Goal: Task Accomplishment & Management: Complete application form

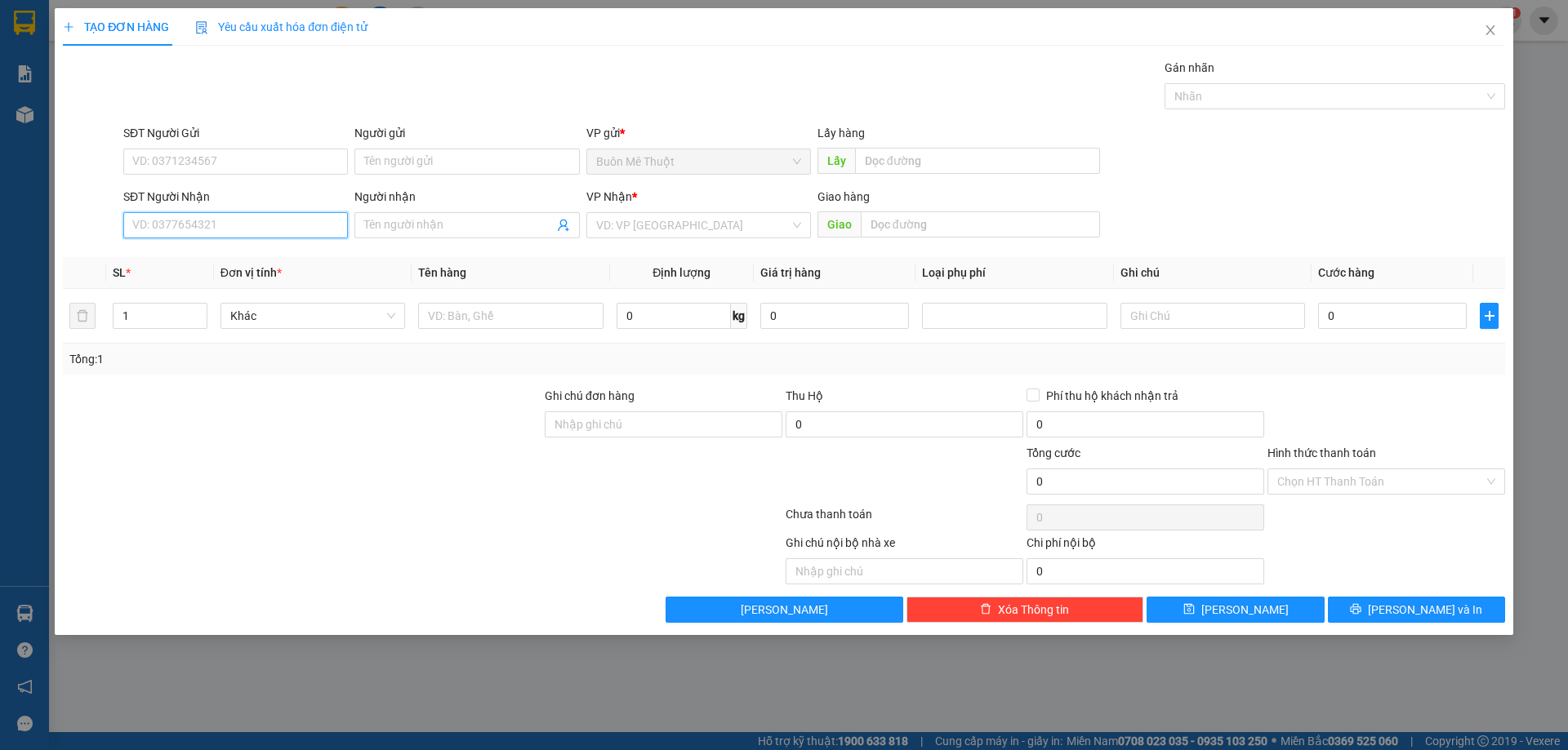
click at [215, 217] on input "SĐT Người Nhận" at bounding box center [236, 225] width 225 height 27
click at [262, 229] on input "SĐT Người Nhận" at bounding box center [236, 225] width 225 height 27
click at [183, 253] on div "0937786979 - TOÀN" at bounding box center [236, 258] width 205 height 18
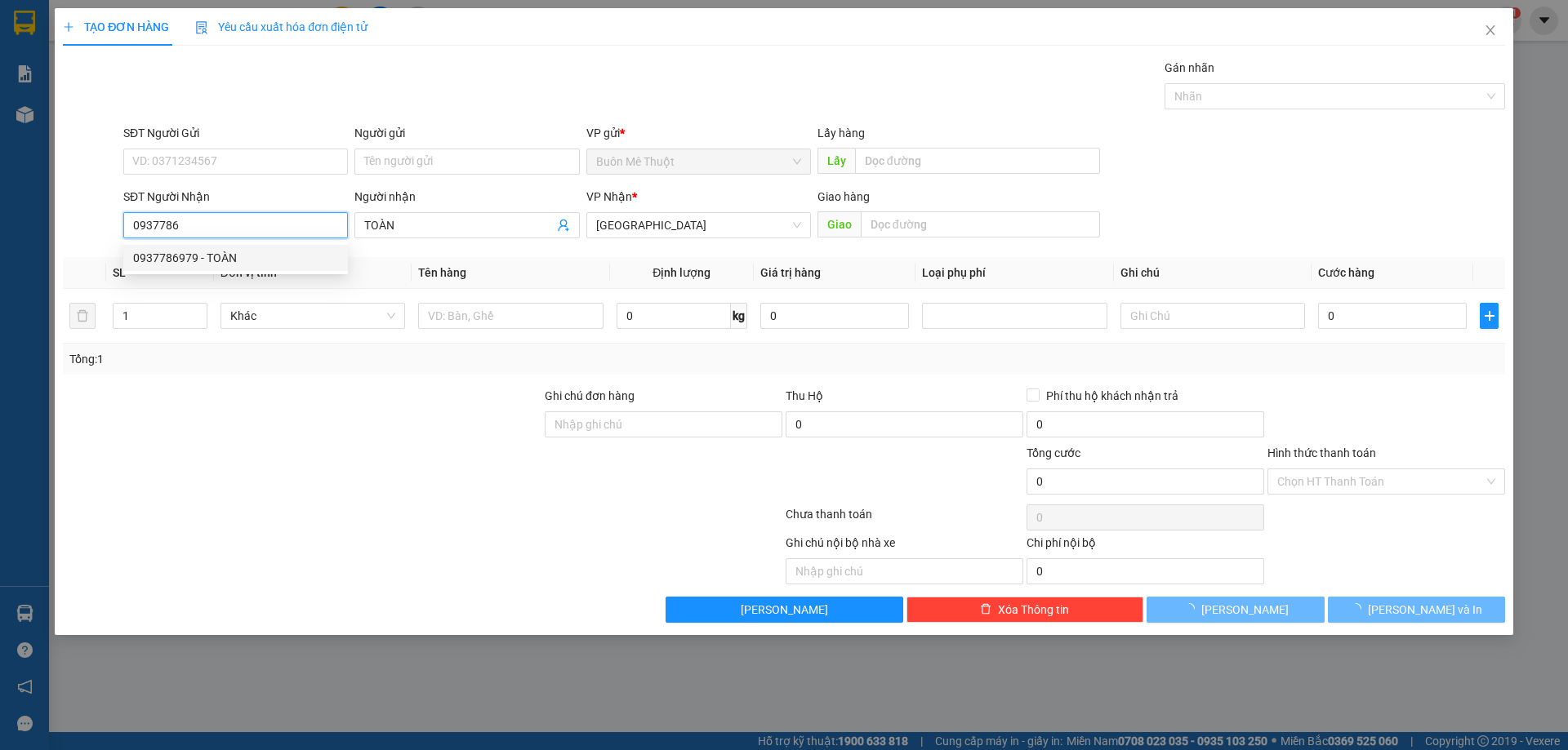
type input "0937786979"
type input "TOÀN"
type input "40.000"
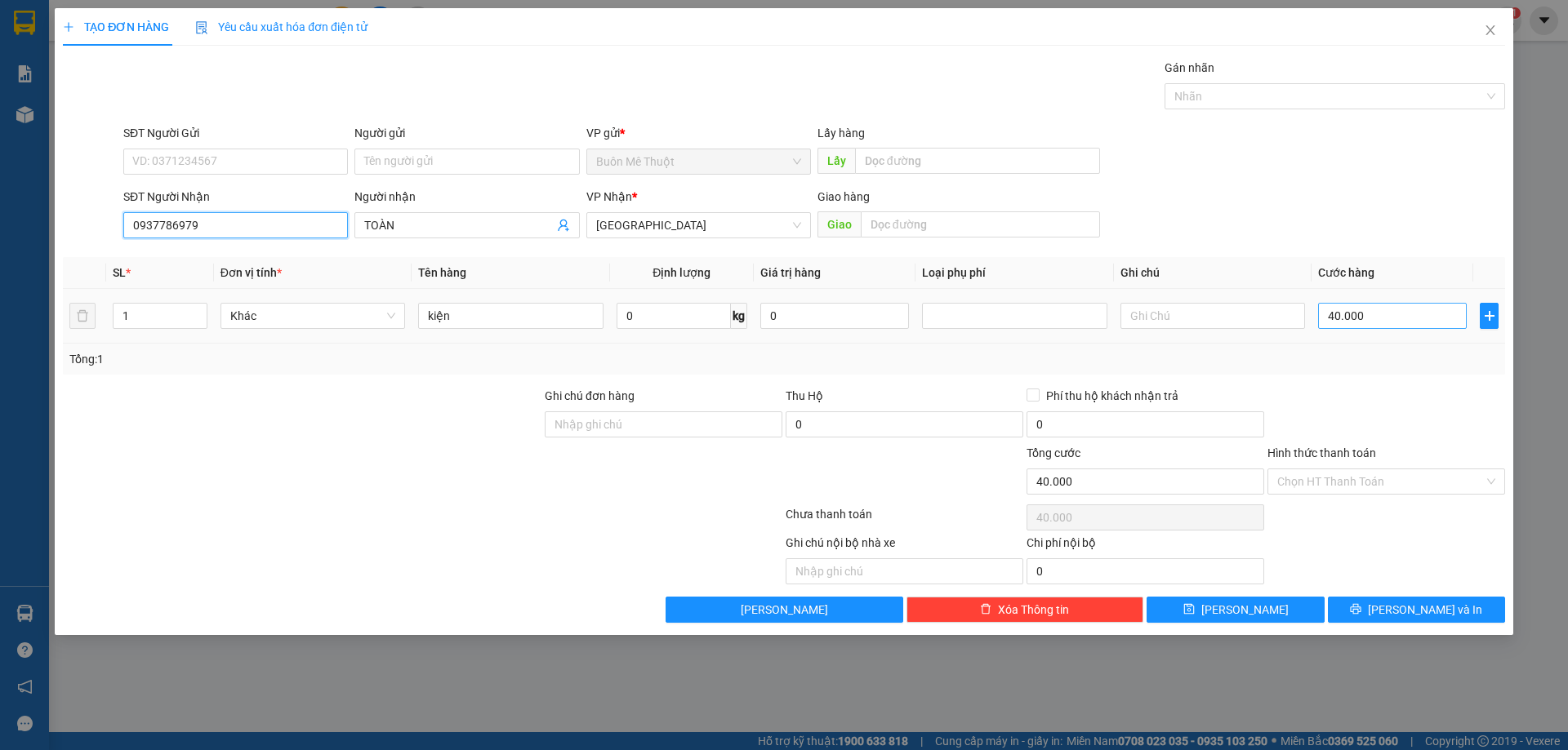
type input "0937786979"
click at [1423, 316] on input "40.000" at bounding box center [1392, 316] width 148 height 27
type input "5"
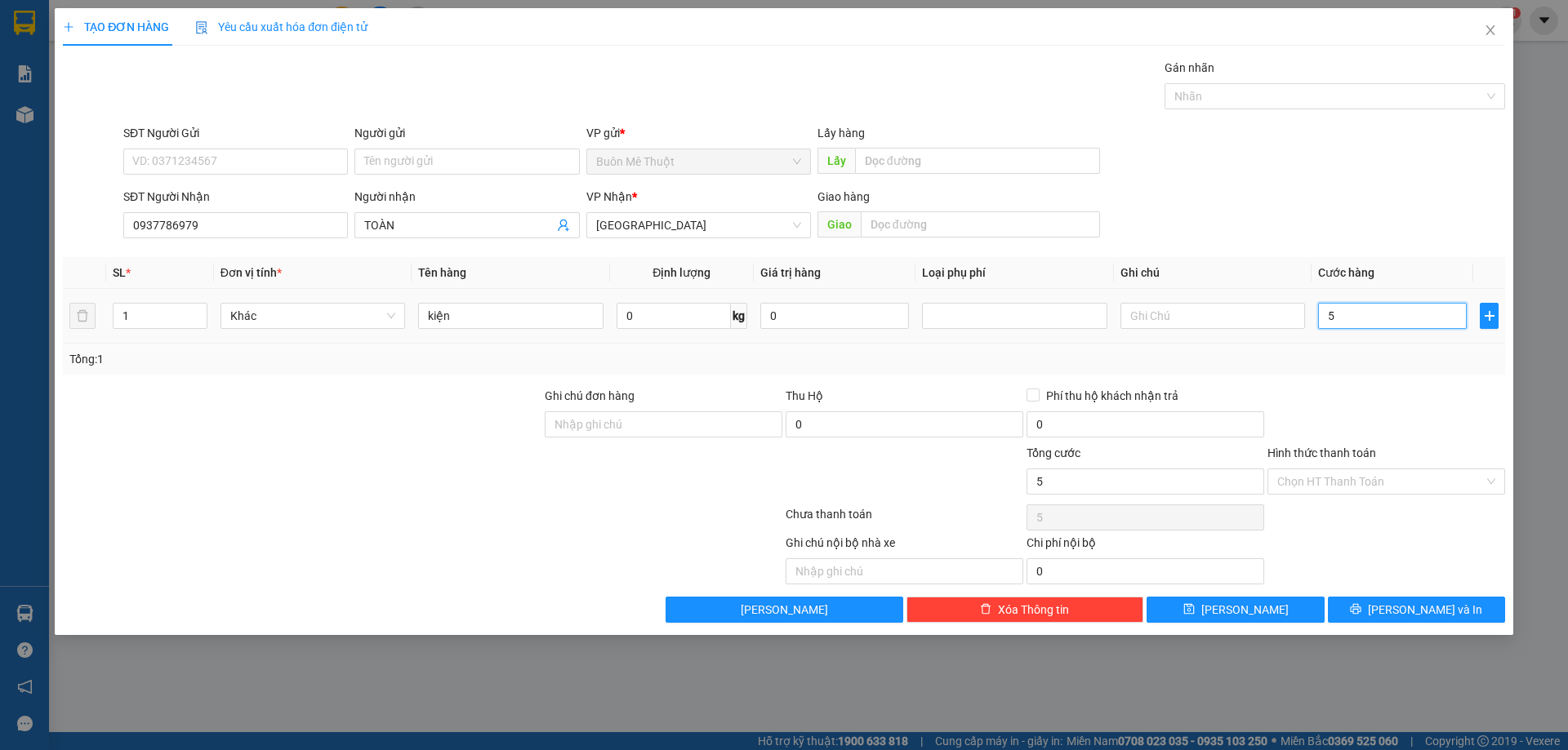
type input "50"
type input "50.000"
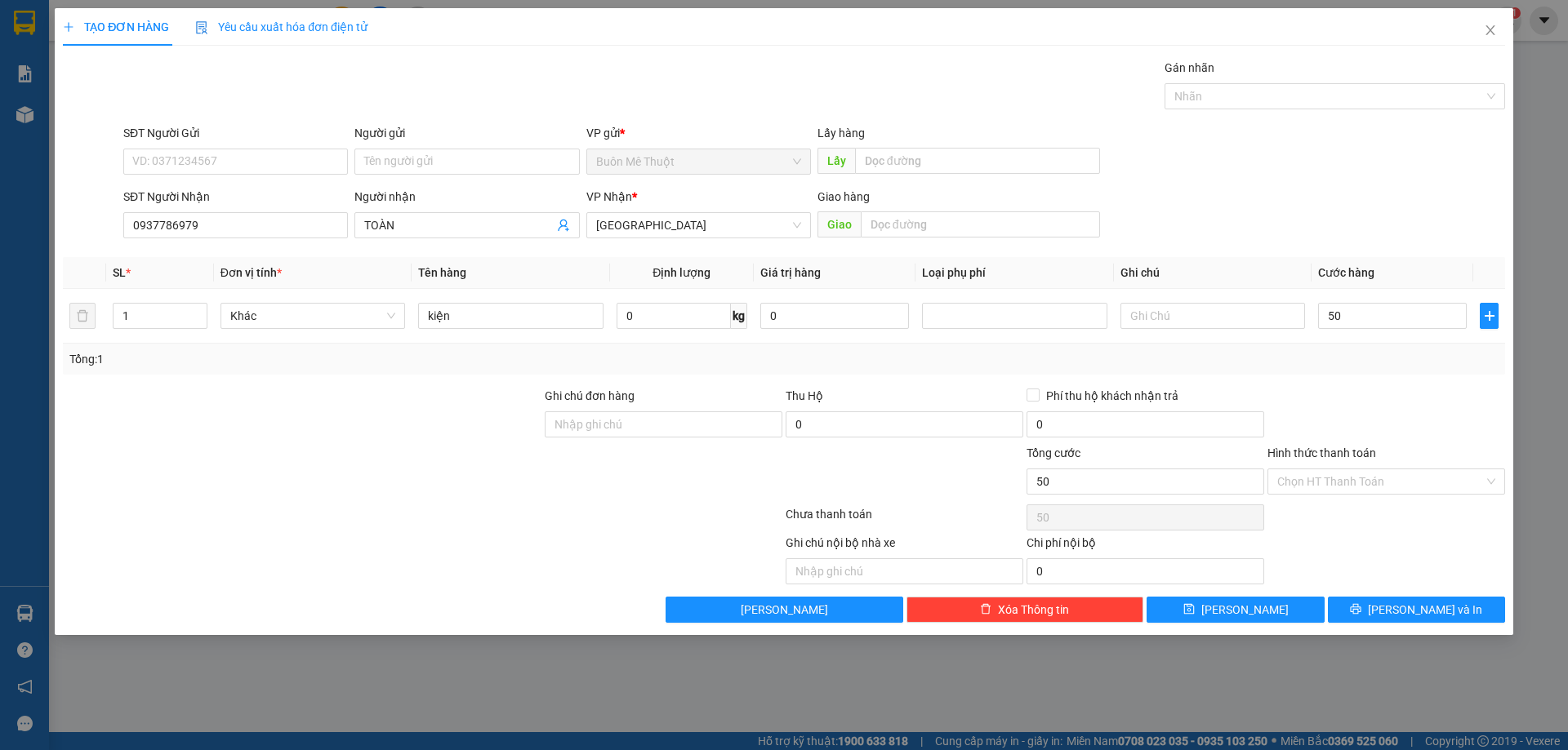
type input "50.000"
click at [1378, 431] on div at bounding box center [1386, 415] width 241 height 57
click at [1361, 616] on span "printer" at bounding box center [1356, 610] width 11 height 13
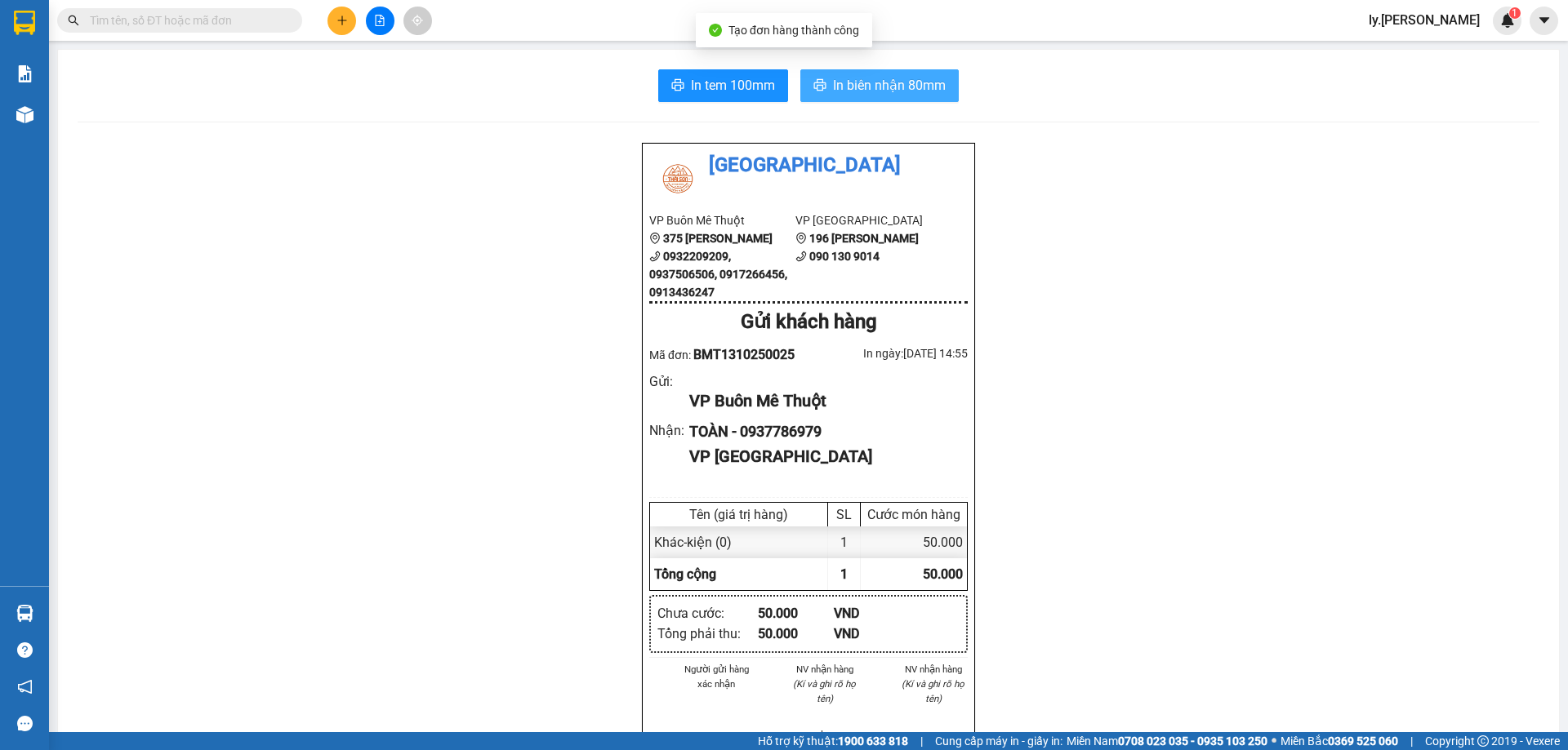
click at [873, 84] on span "In biên nhận 80mm" at bounding box center [889, 85] width 113 height 20
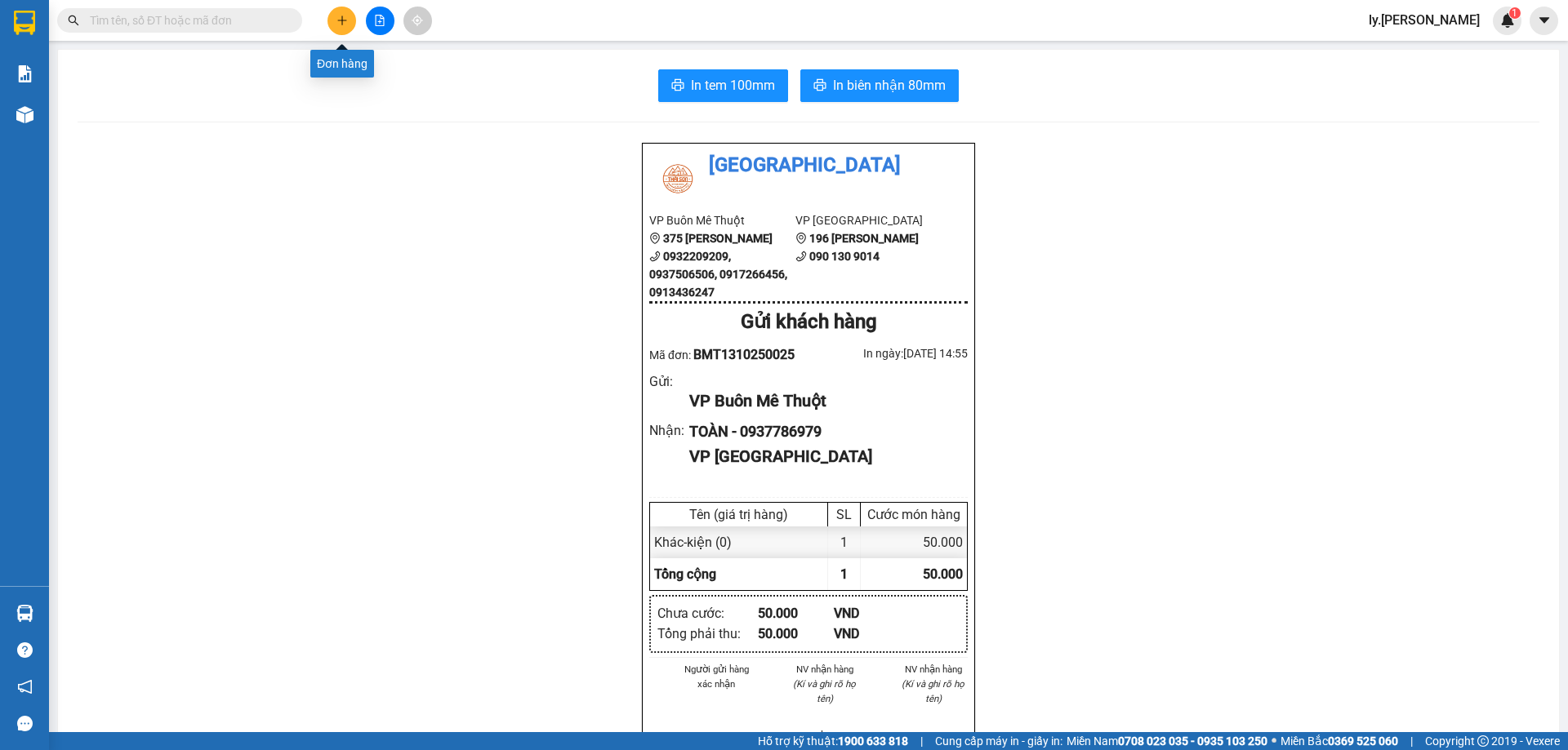
click at [349, 18] on button at bounding box center [341, 20] width 28 height 28
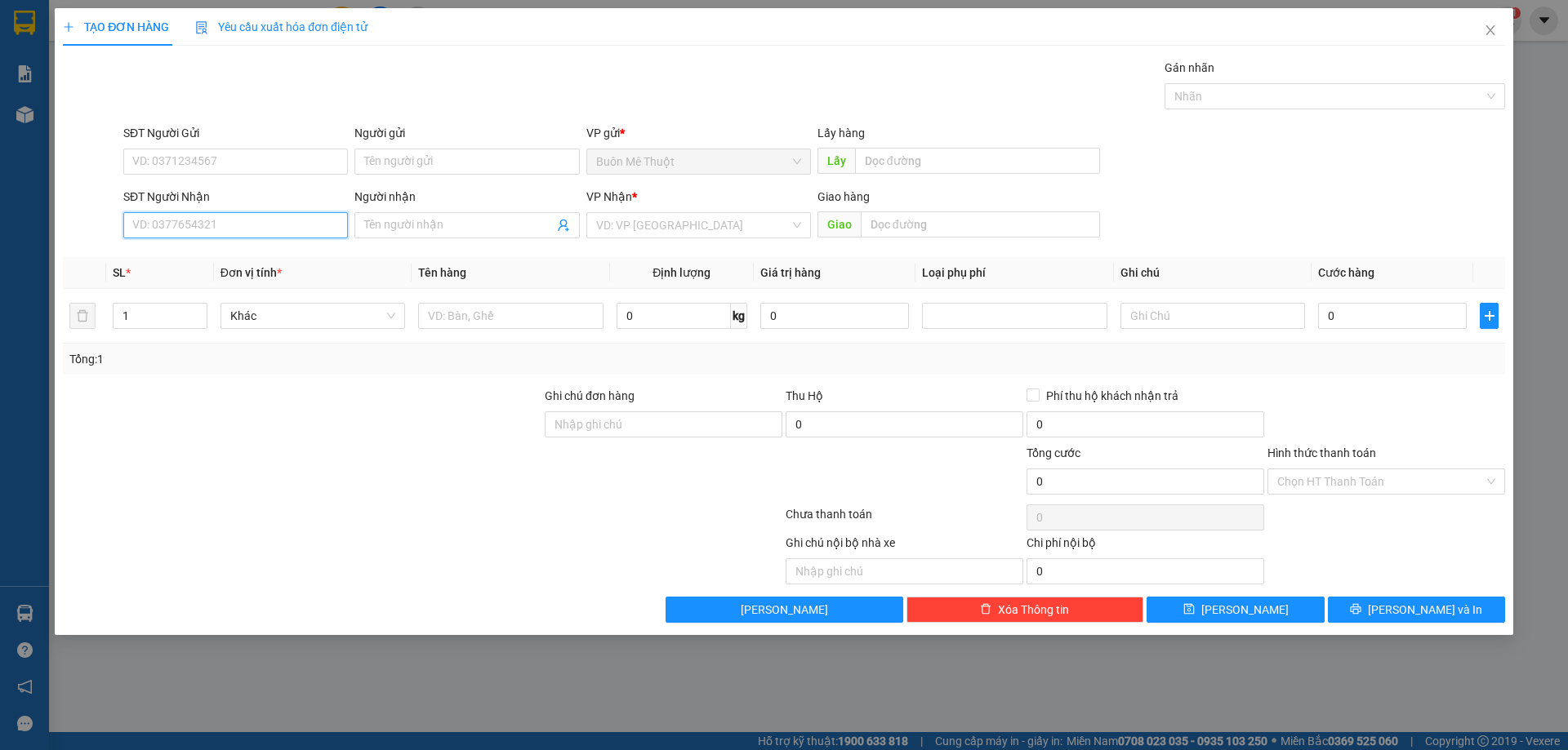
click at [285, 231] on input "SĐT Người Nhận" at bounding box center [236, 225] width 225 height 27
click at [468, 228] on input "Người nhận" at bounding box center [458, 226] width 188 height 18
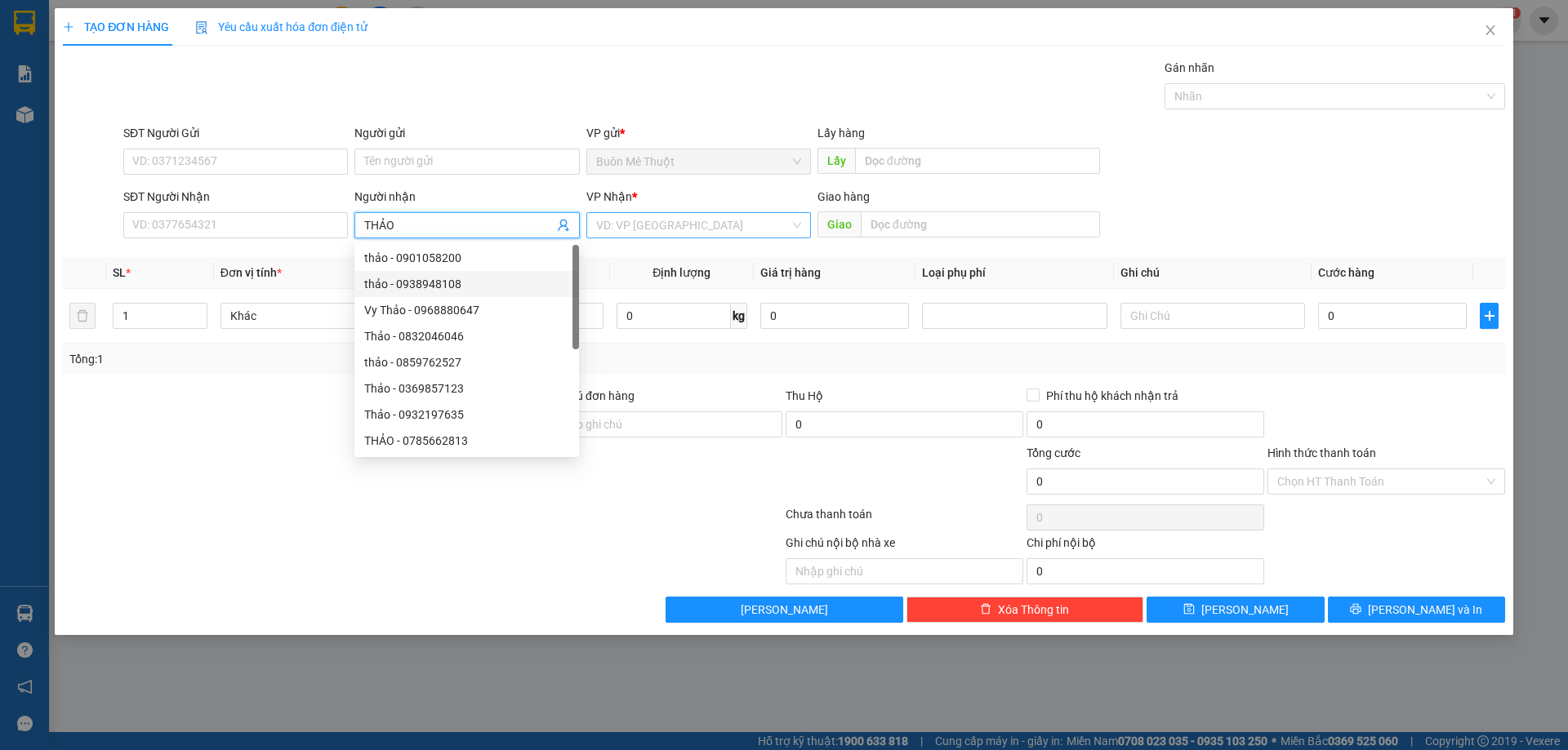
type input "THẢO"
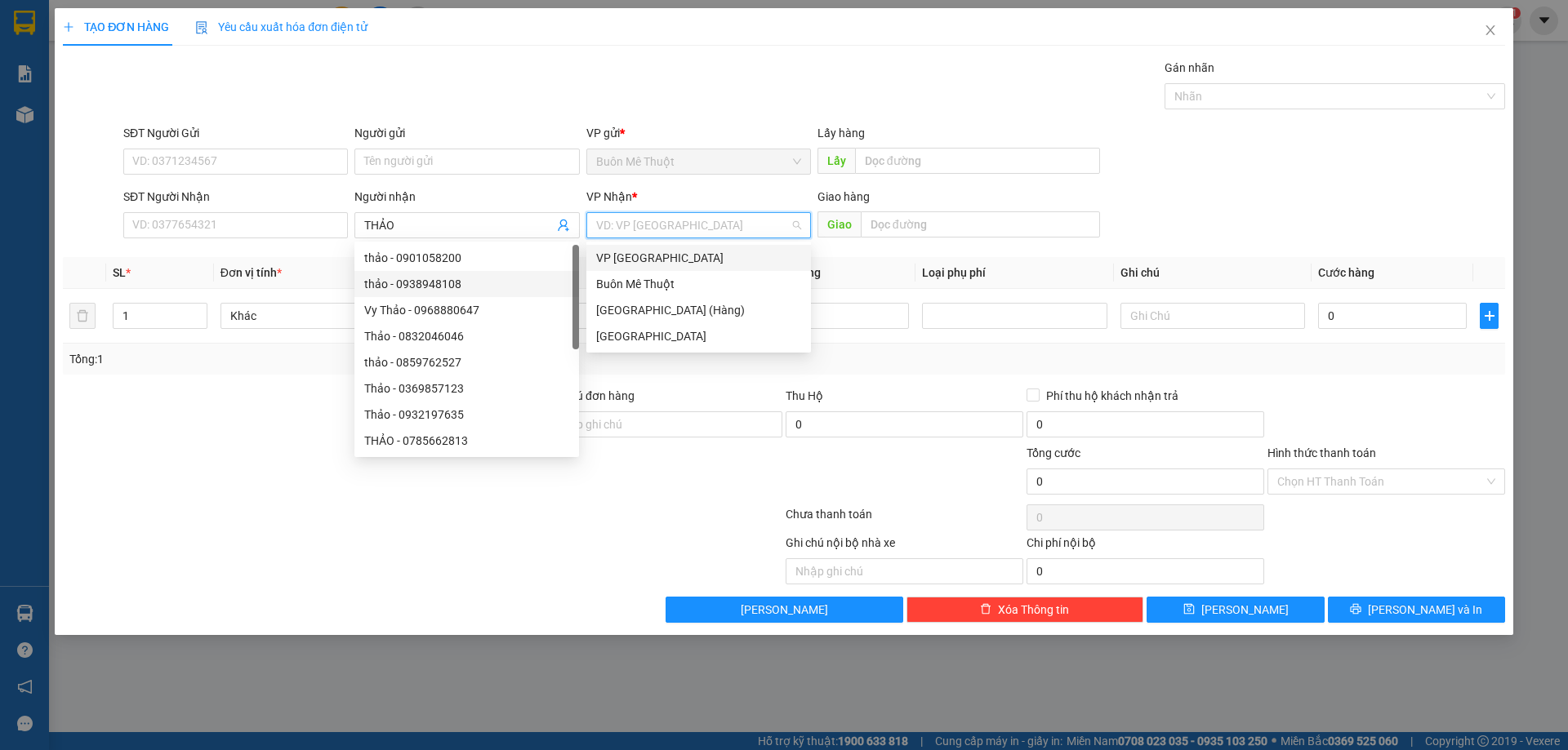
drag, startPoint x: 668, startPoint y: 223, endPoint x: 655, endPoint y: 276, distance: 54.6
click at [667, 227] on input "search" at bounding box center [693, 225] width 194 height 25
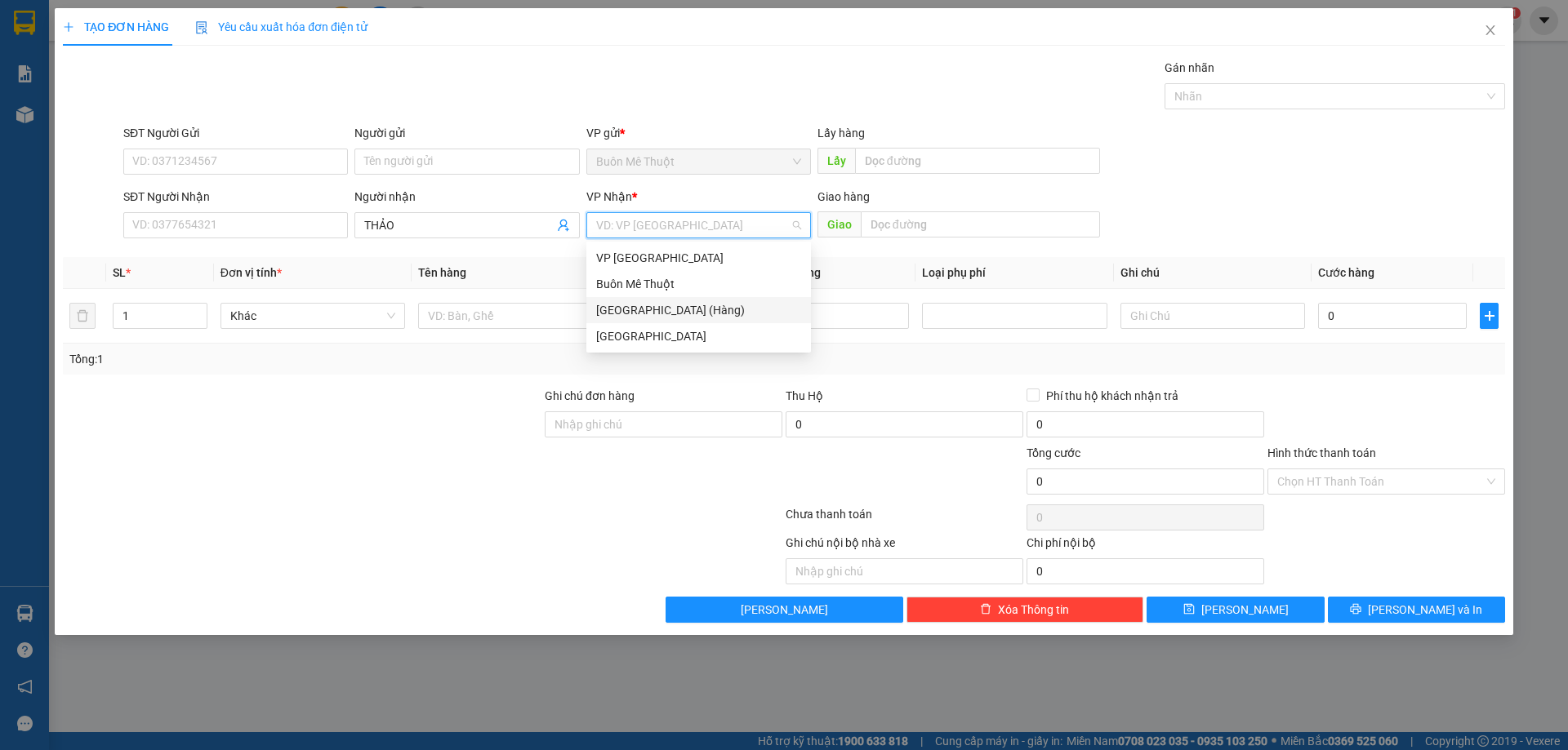
click at [646, 308] on div "[GEOGRAPHIC_DATA] (Hàng)" at bounding box center [699, 310] width 205 height 18
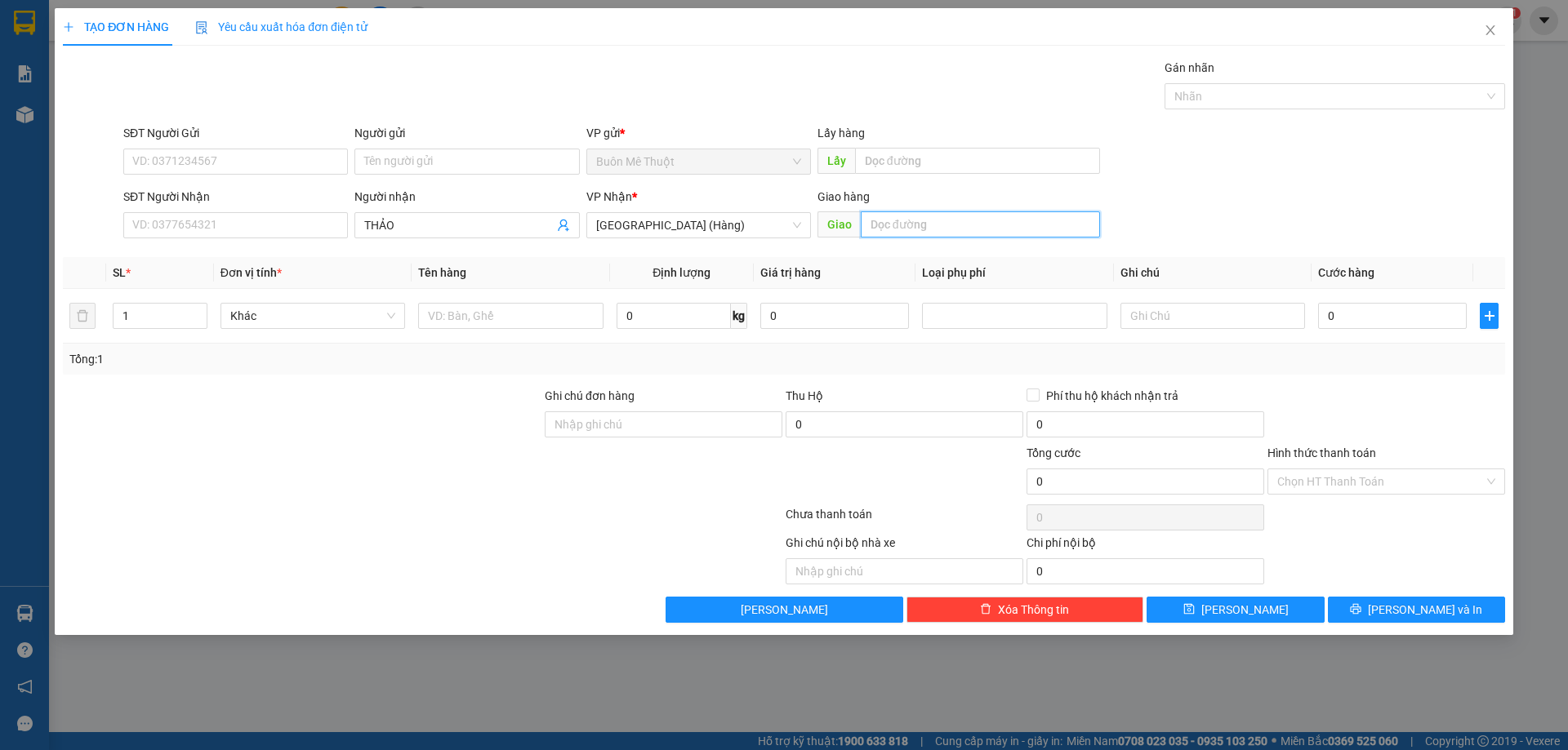
click at [920, 222] on input "text" at bounding box center [981, 224] width 240 height 27
type input "BẦU VÂN"
click at [489, 320] on input "text" at bounding box center [510, 316] width 185 height 27
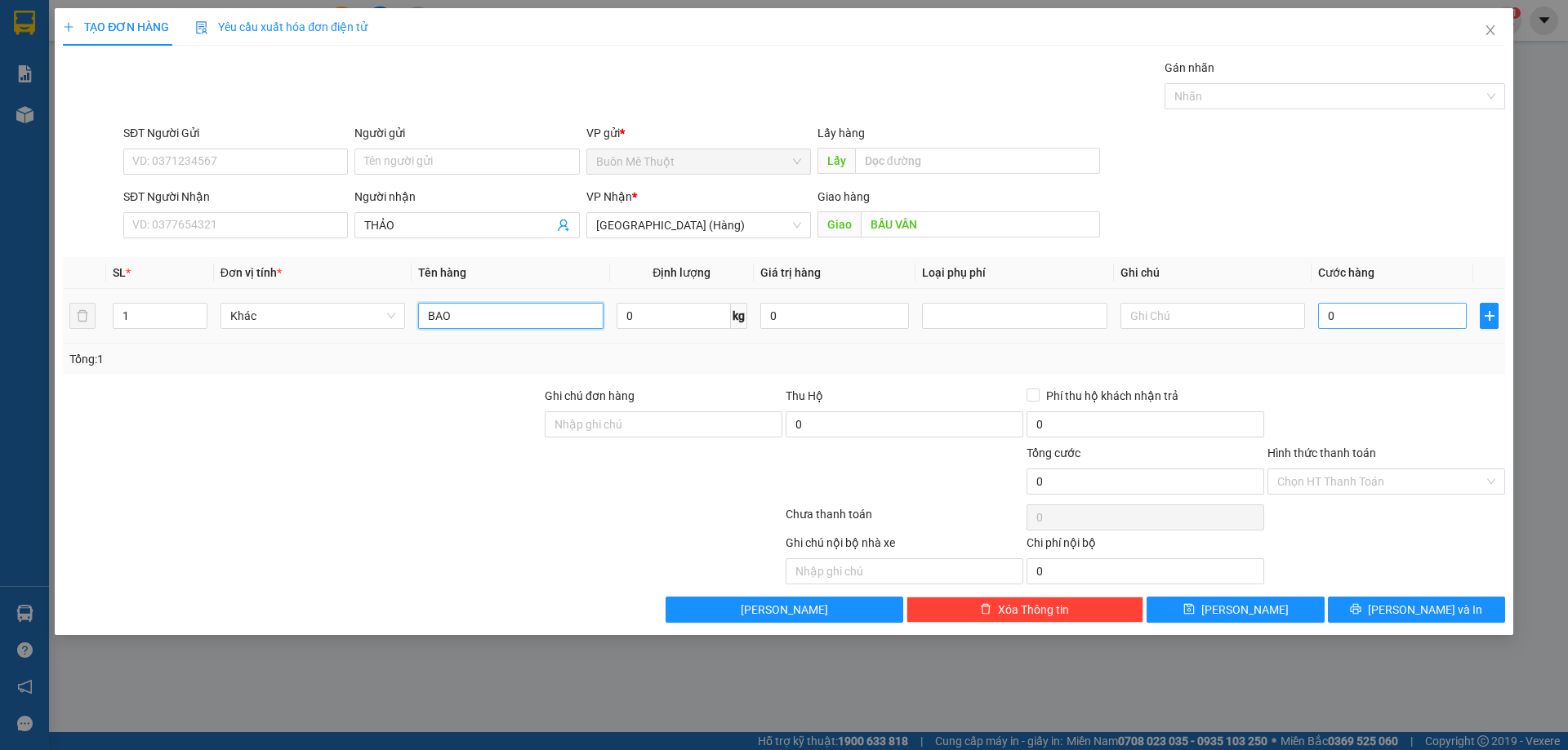
type input "BAO"
click at [1400, 322] on input "0" at bounding box center [1392, 316] width 148 height 27
type input "1"
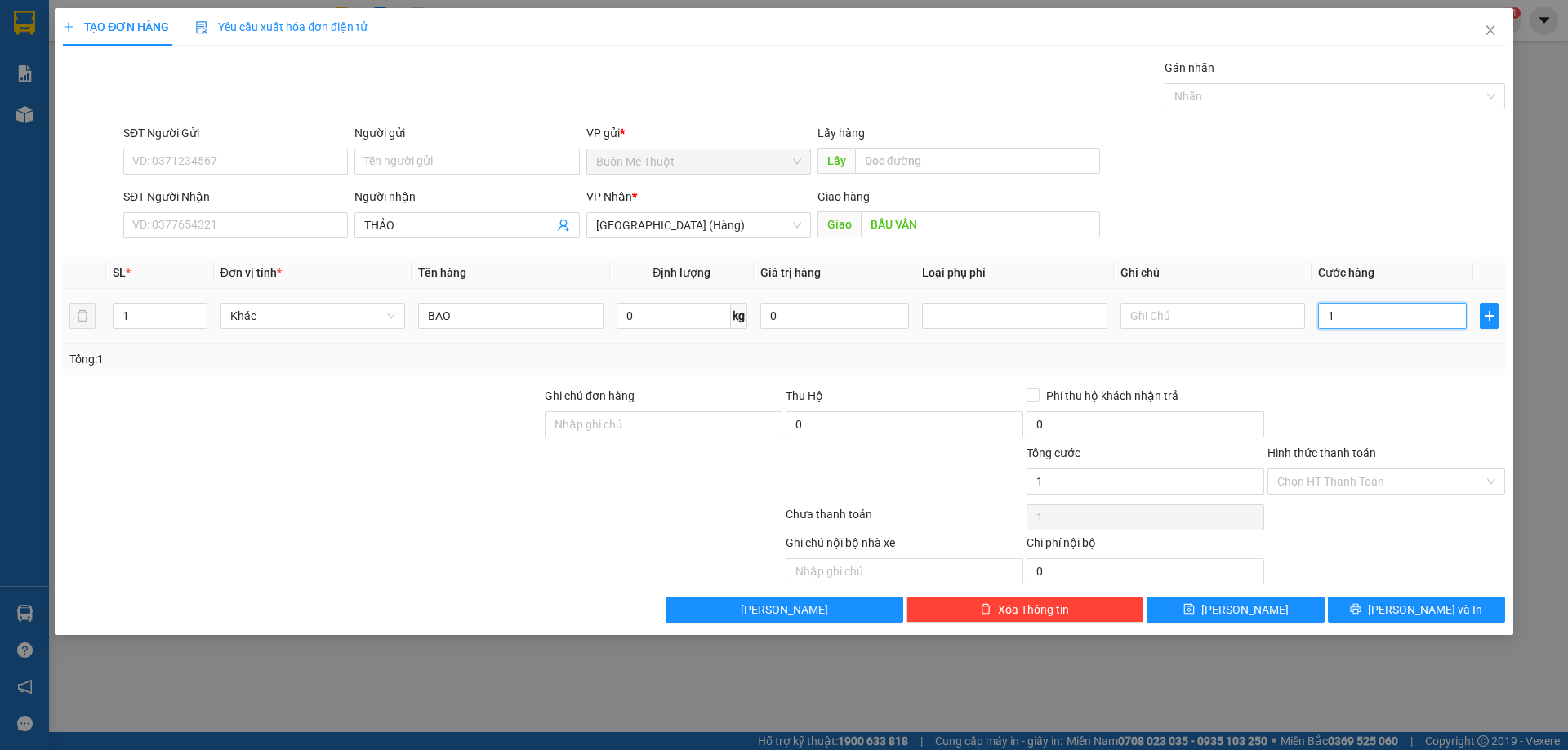
type input "10"
type input "100"
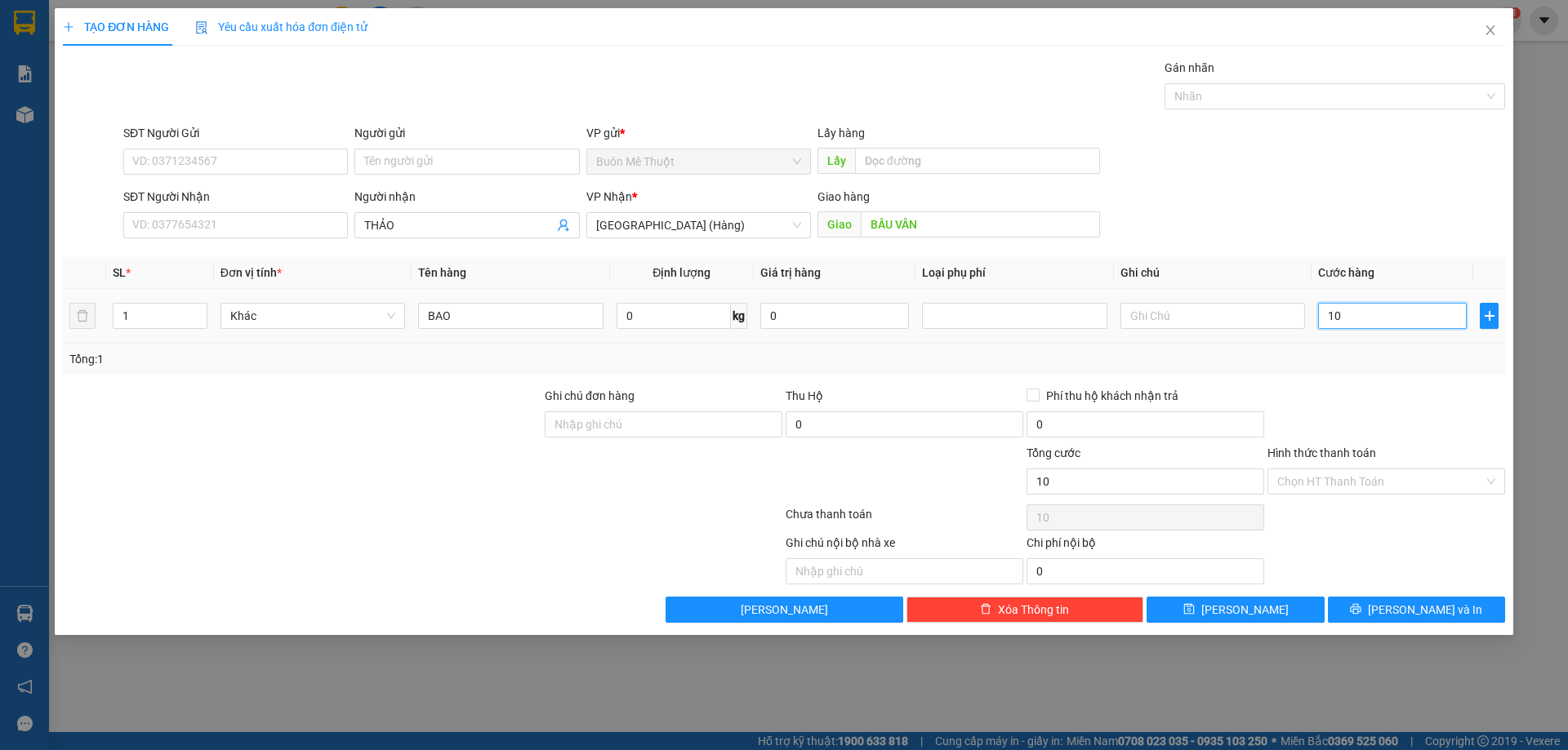
type input "100"
type input "100.000"
drag, startPoint x: 1358, startPoint y: 453, endPoint x: 1341, endPoint y: 483, distance: 34.5
click at [1357, 457] on label "Hình thức thanh toán" at bounding box center [1322, 453] width 109 height 13
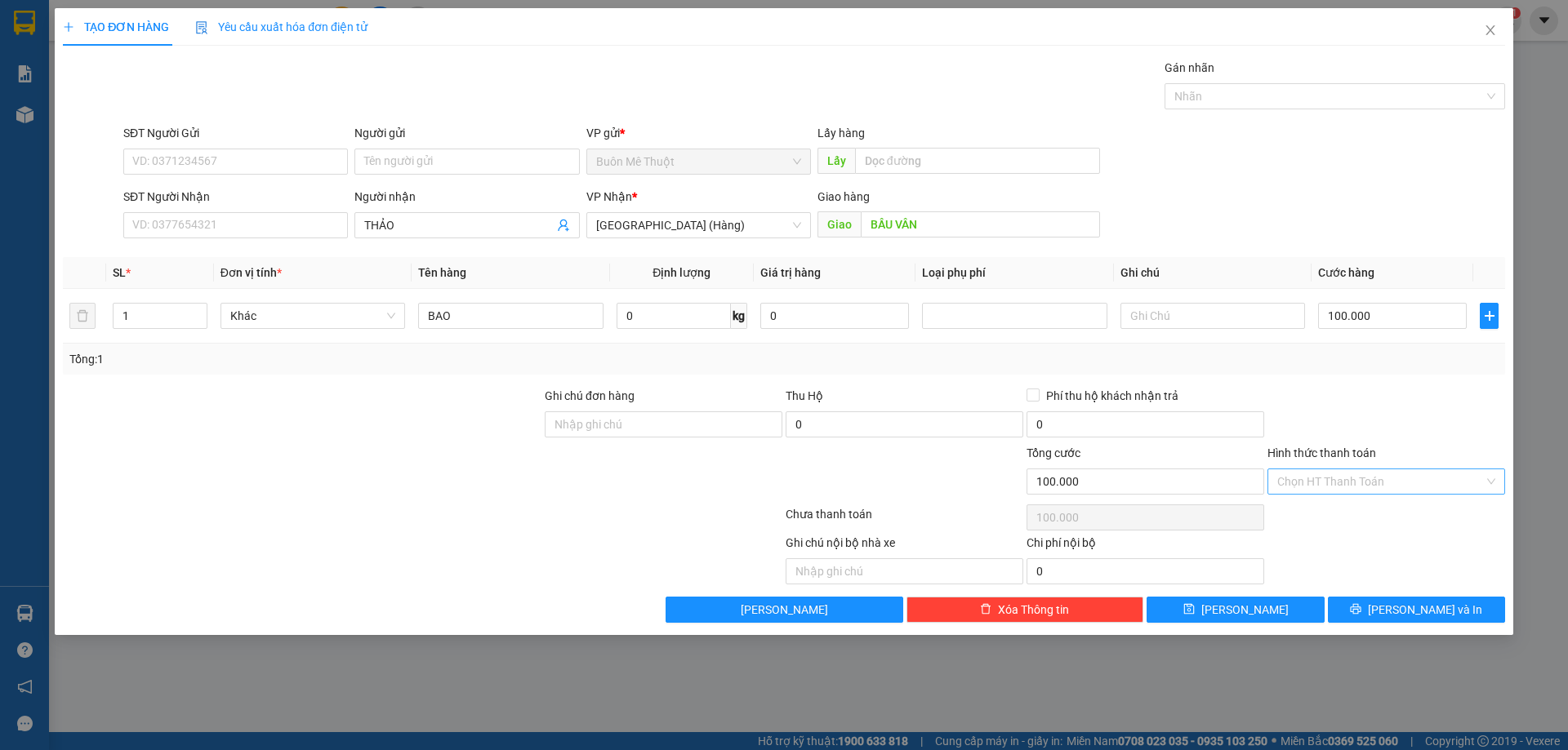
click at [1357, 469] on input "Hình thức thanh toán" at bounding box center [1380, 481] width 207 height 25
drag, startPoint x: 1341, startPoint y: 483, endPoint x: 1335, endPoint y: 520, distance: 37.5
click at [1339, 484] on input "Hình thức thanh toán" at bounding box center [1380, 481] width 207 height 25
click at [1335, 520] on div "Tại văn phòng" at bounding box center [1386, 515] width 218 height 18
type input "0"
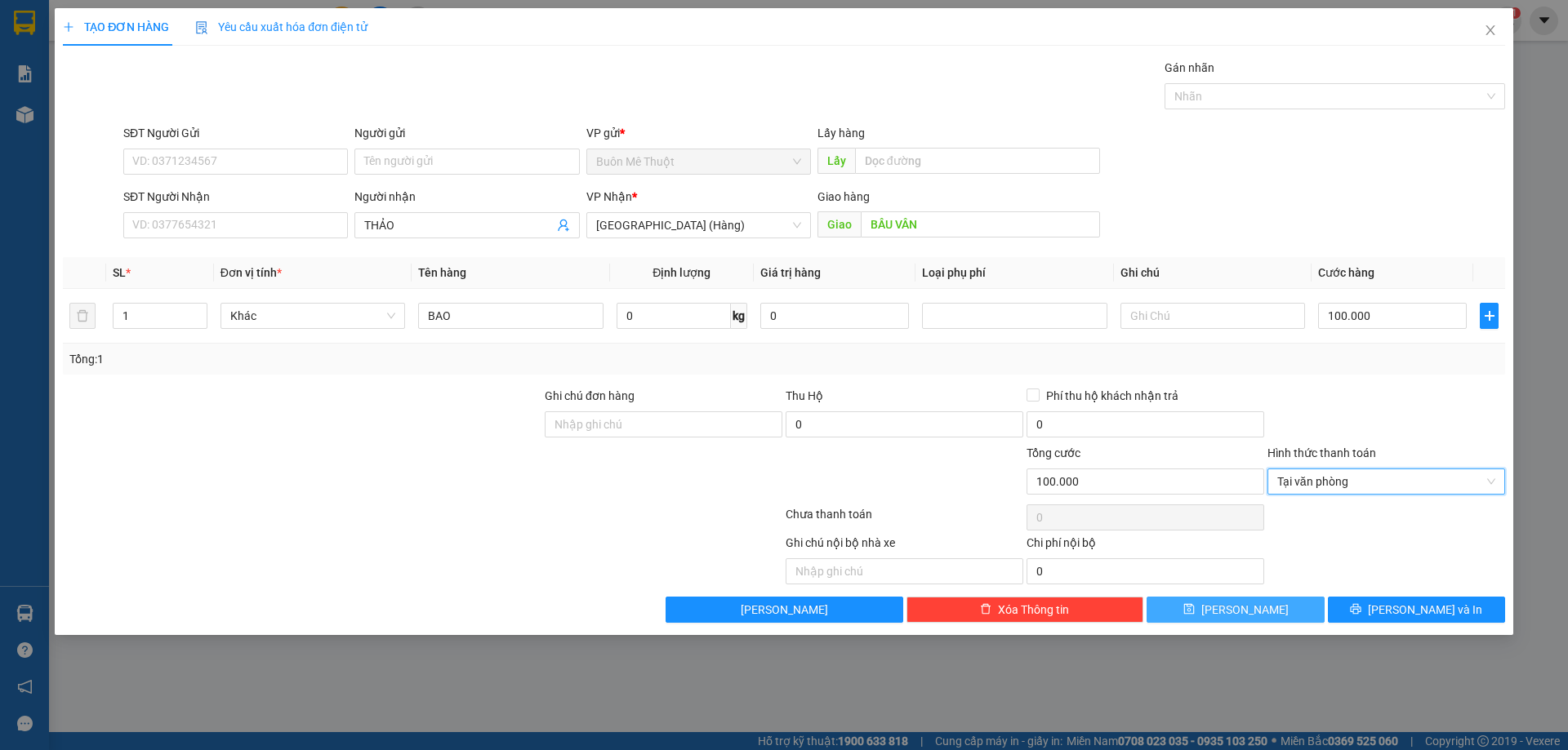
click at [1285, 617] on button "[PERSON_NAME]" at bounding box center [1235, 610] width 177 height 27
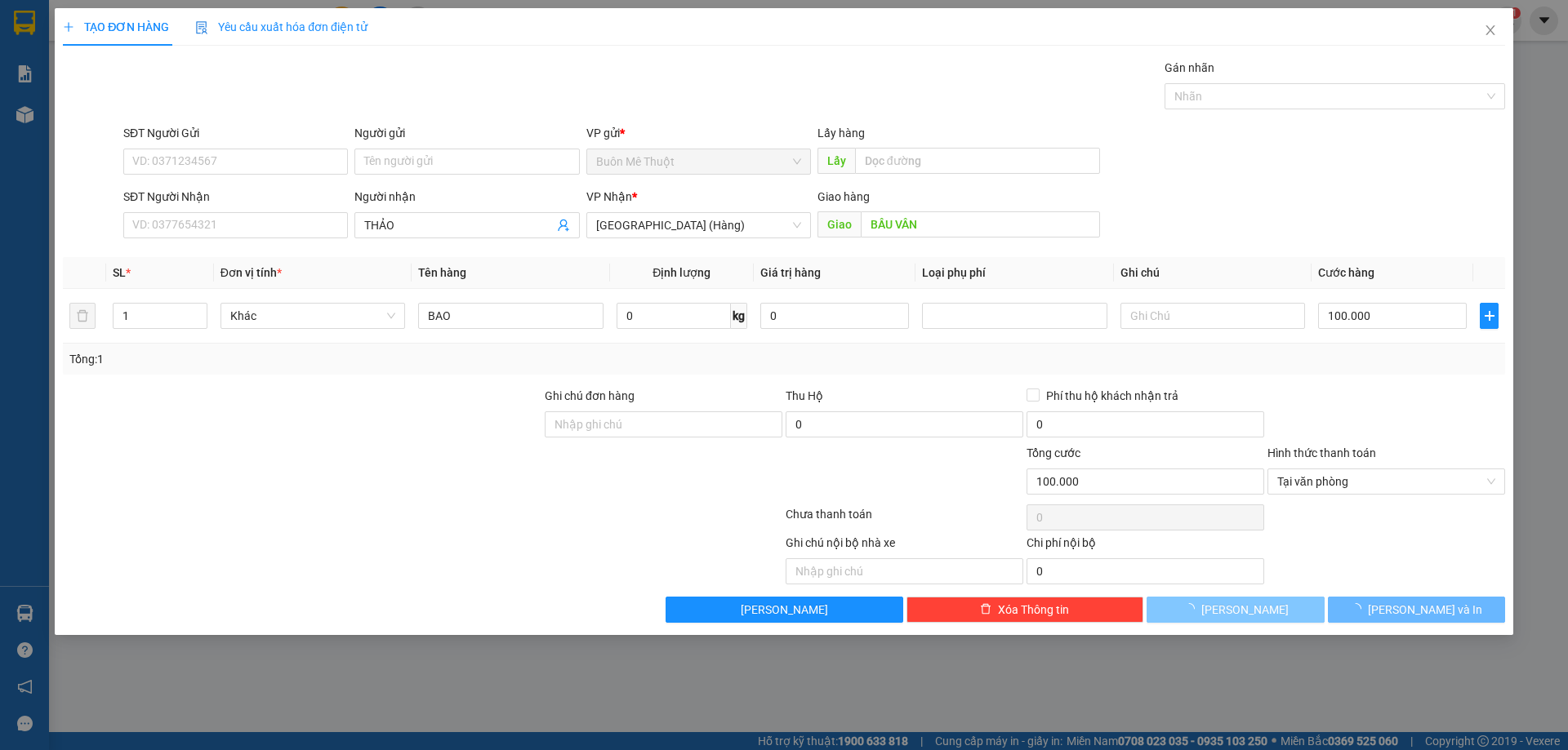
type input "0"
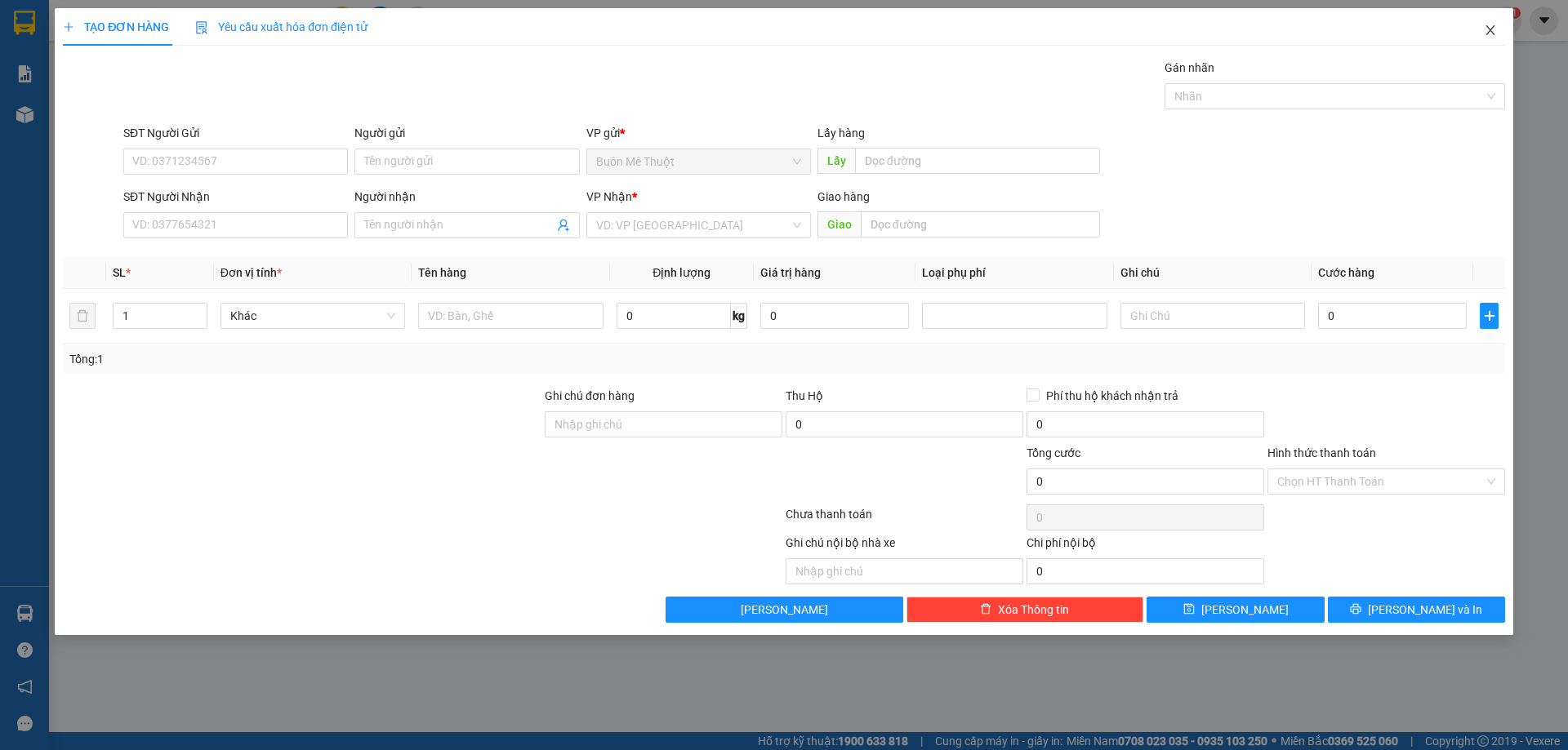
click at [1484, 26] on icon "close" at bounding box center [1490, 30] width 13 height 13
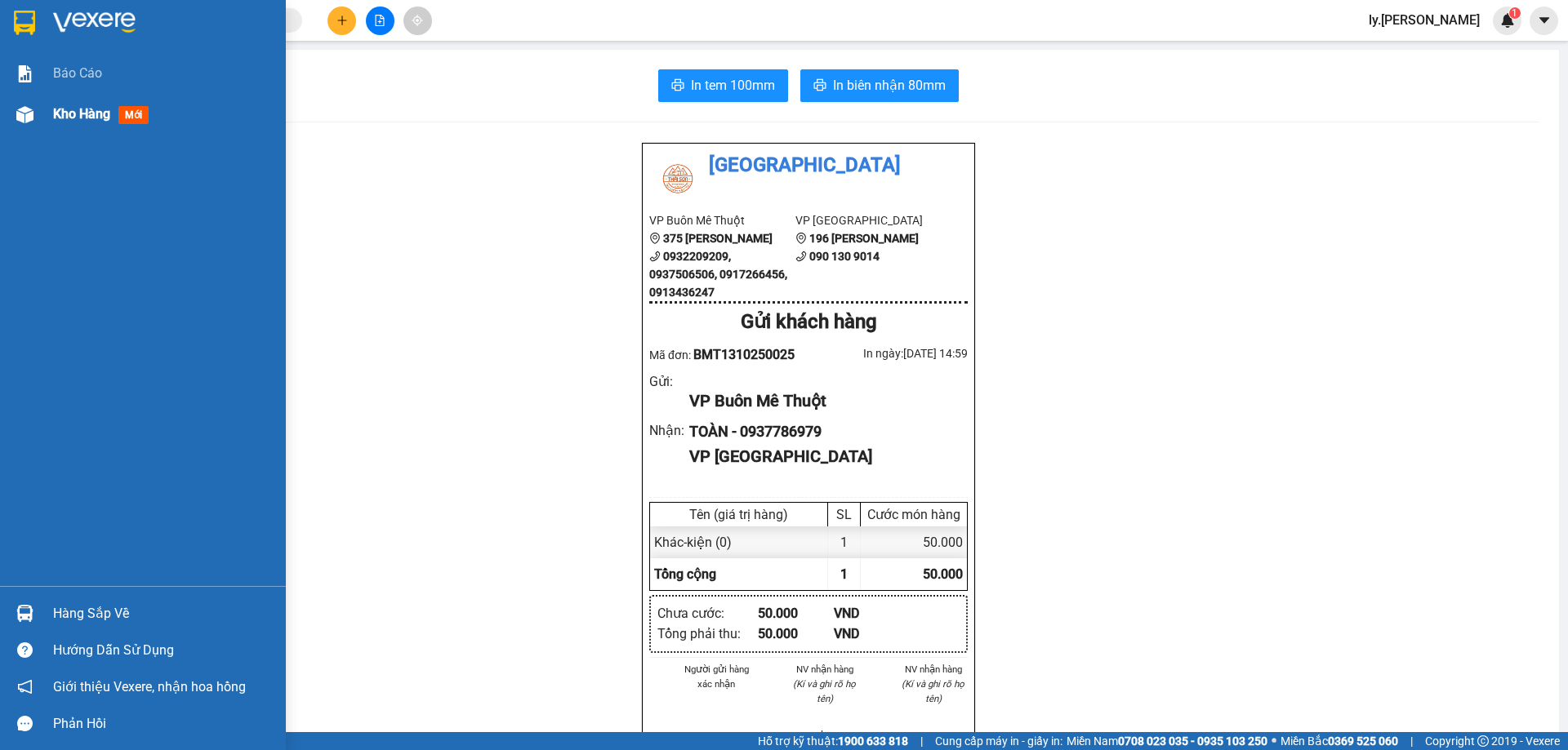
click at [92, 113] on span "Kho hàng" at bounding box center [81, 113] width 57 height 16
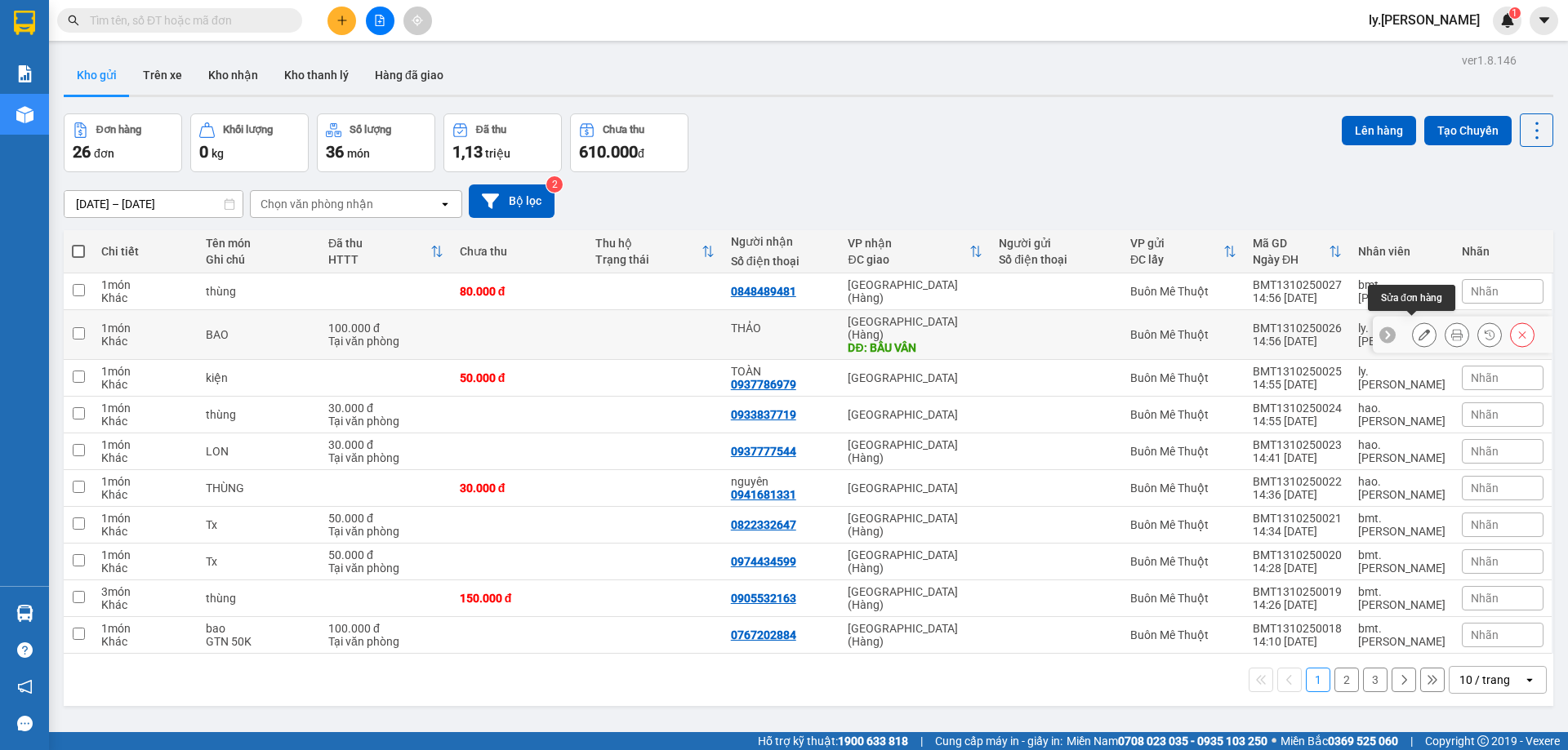
click at [1419, 329] on icon at bounding box center [1424, 335] width 11 height 11
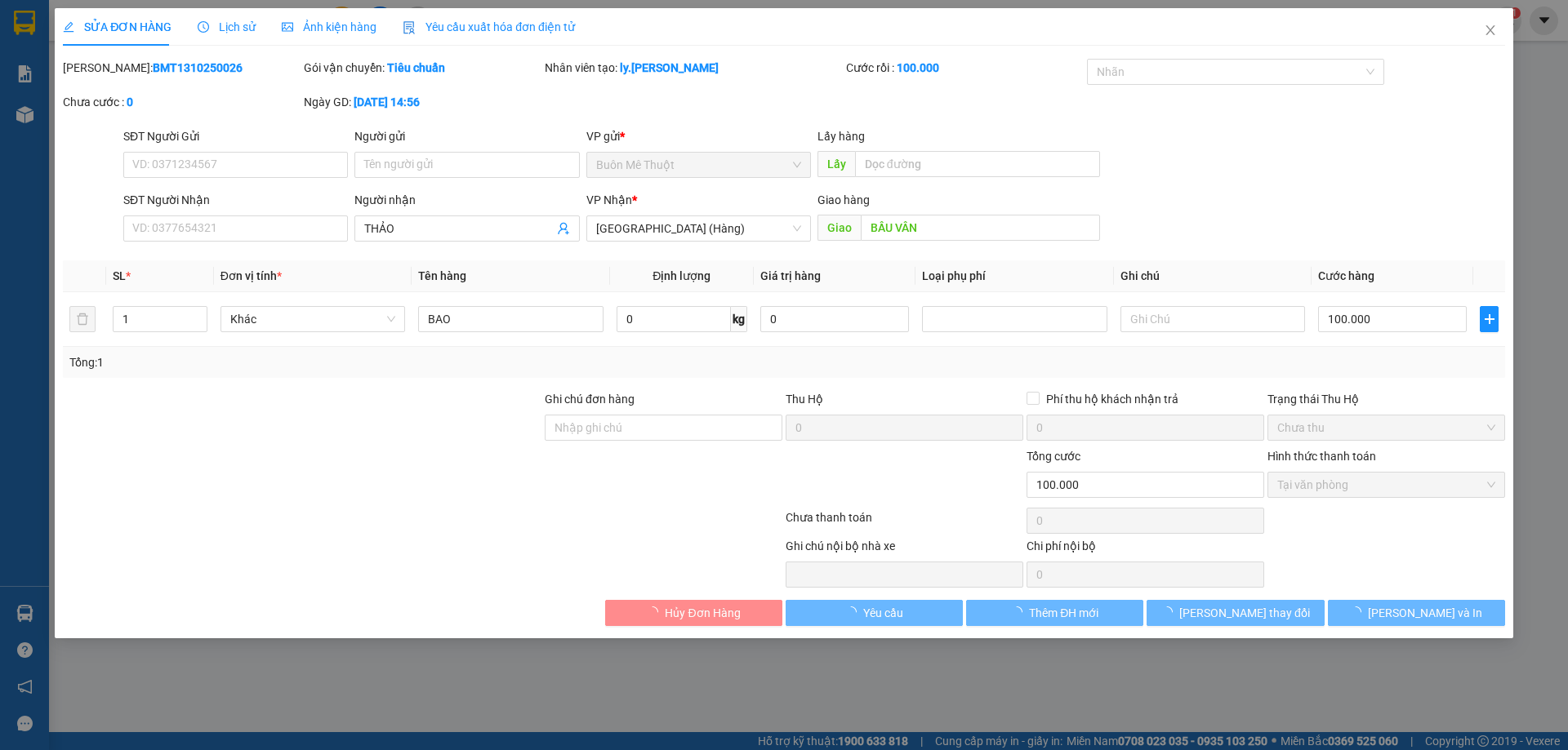
type input "THẢO"
type input "BẦU VÂN"
type input "0"
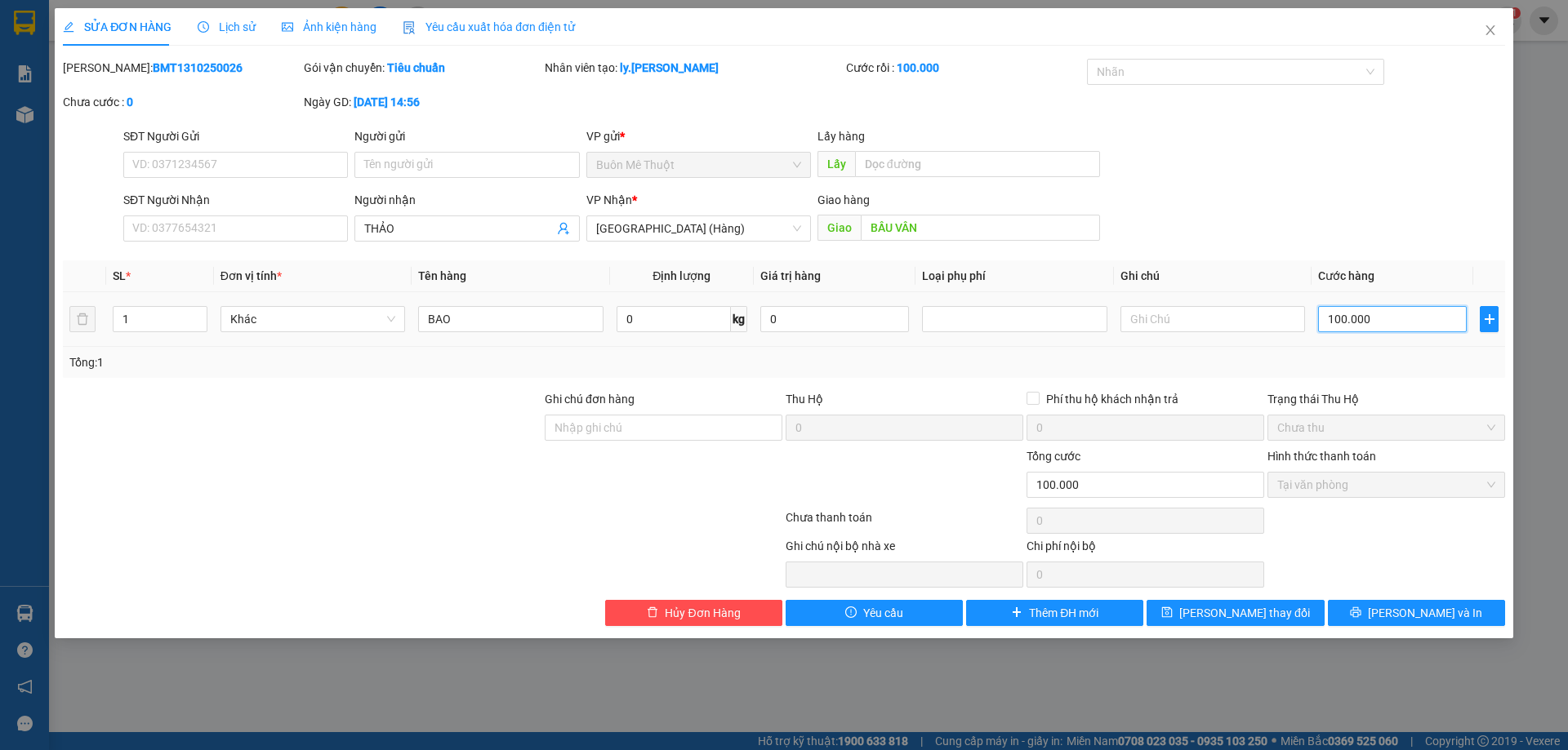
type input "5"
type input "50"
type input "50.000"
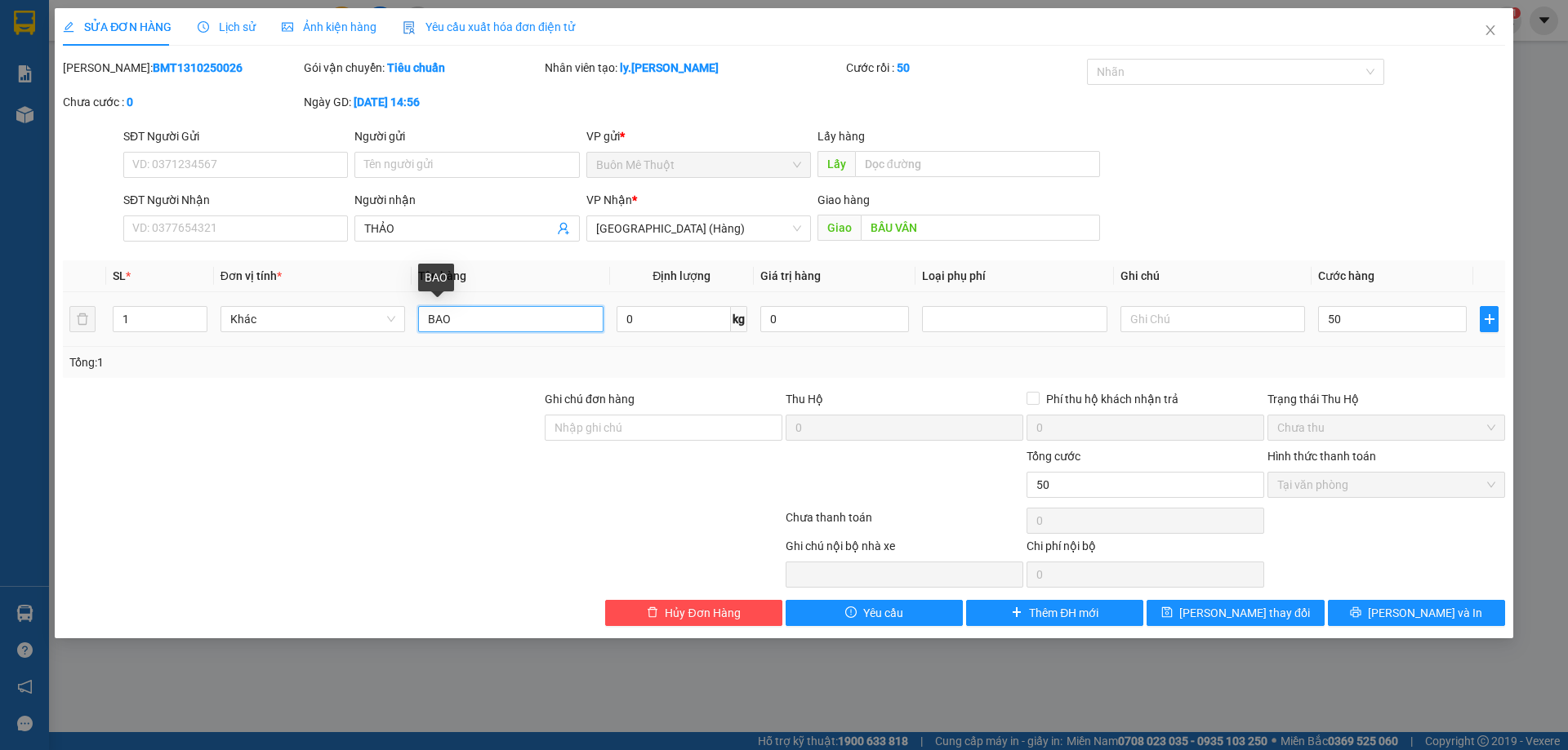
type input "50.000"
click at [497, 316] on input "BAO" at bounding box center [510, 319] width 185 height 27
type input "THÙNG"
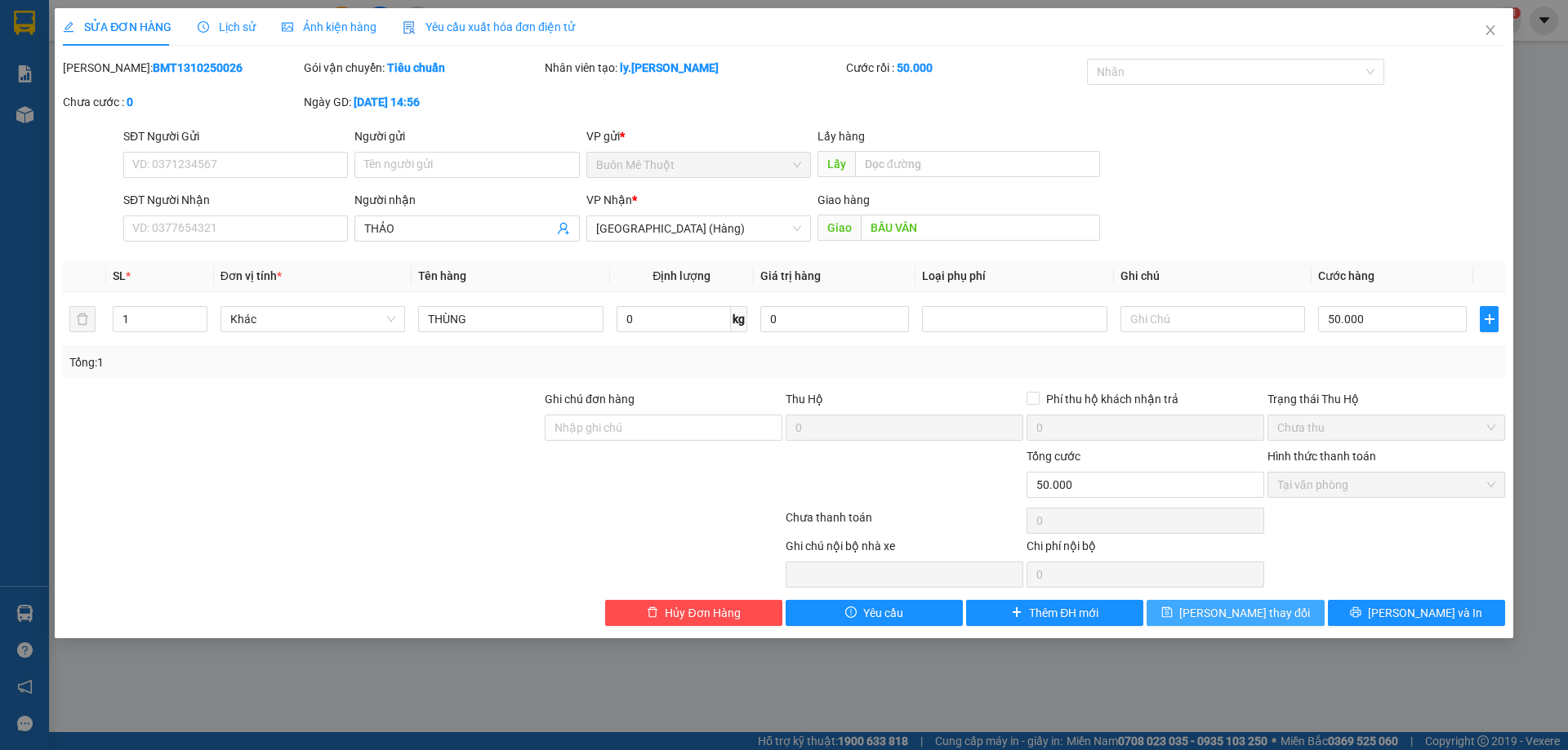
click at [1280, 606] on button "[PERSON_NAME] thay đổi" at bounding box center [1235, 613] width 177 height 27
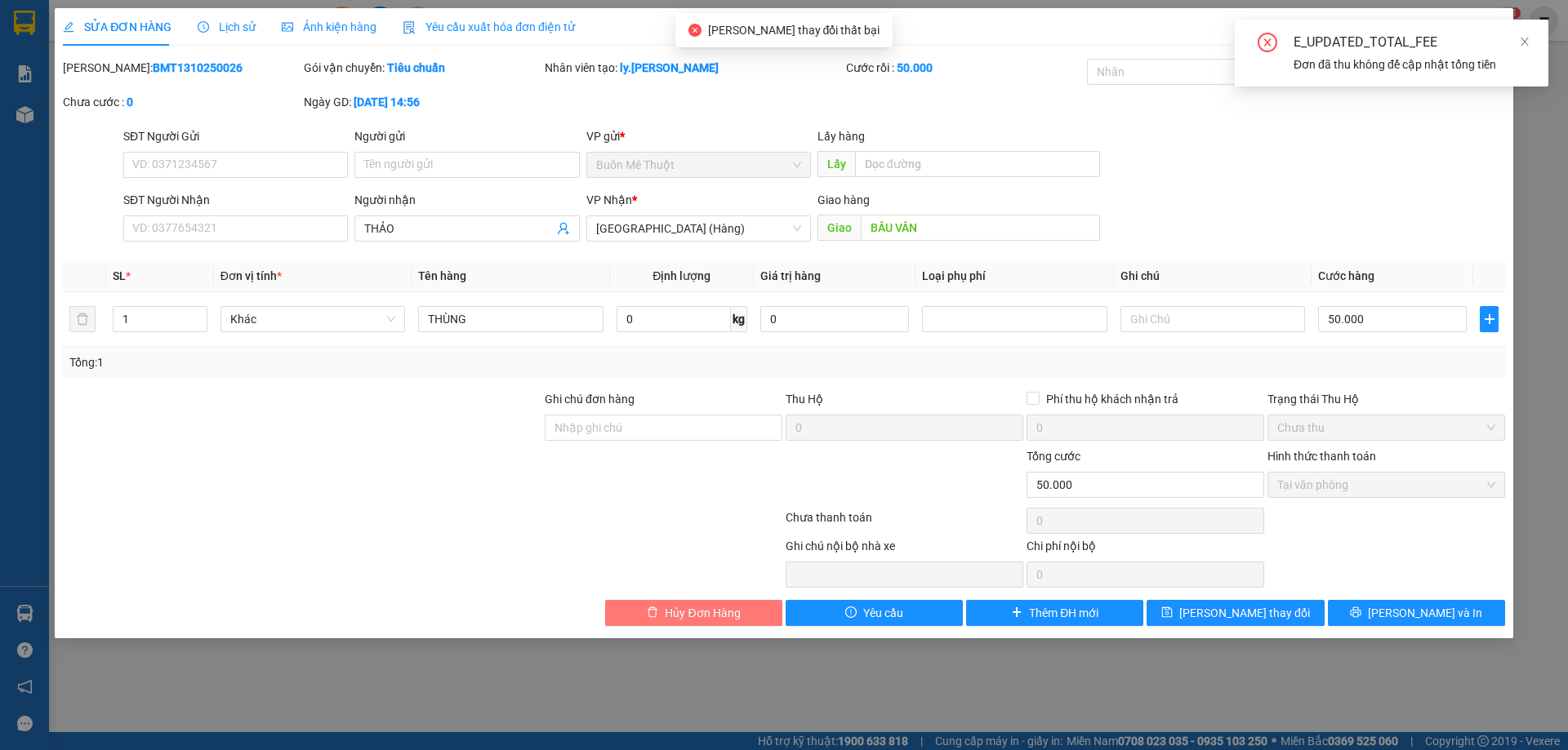
click at [680, 605] on span "Hủy Đơn Hàng" at bounding box center [703, 614] width 75 height 18
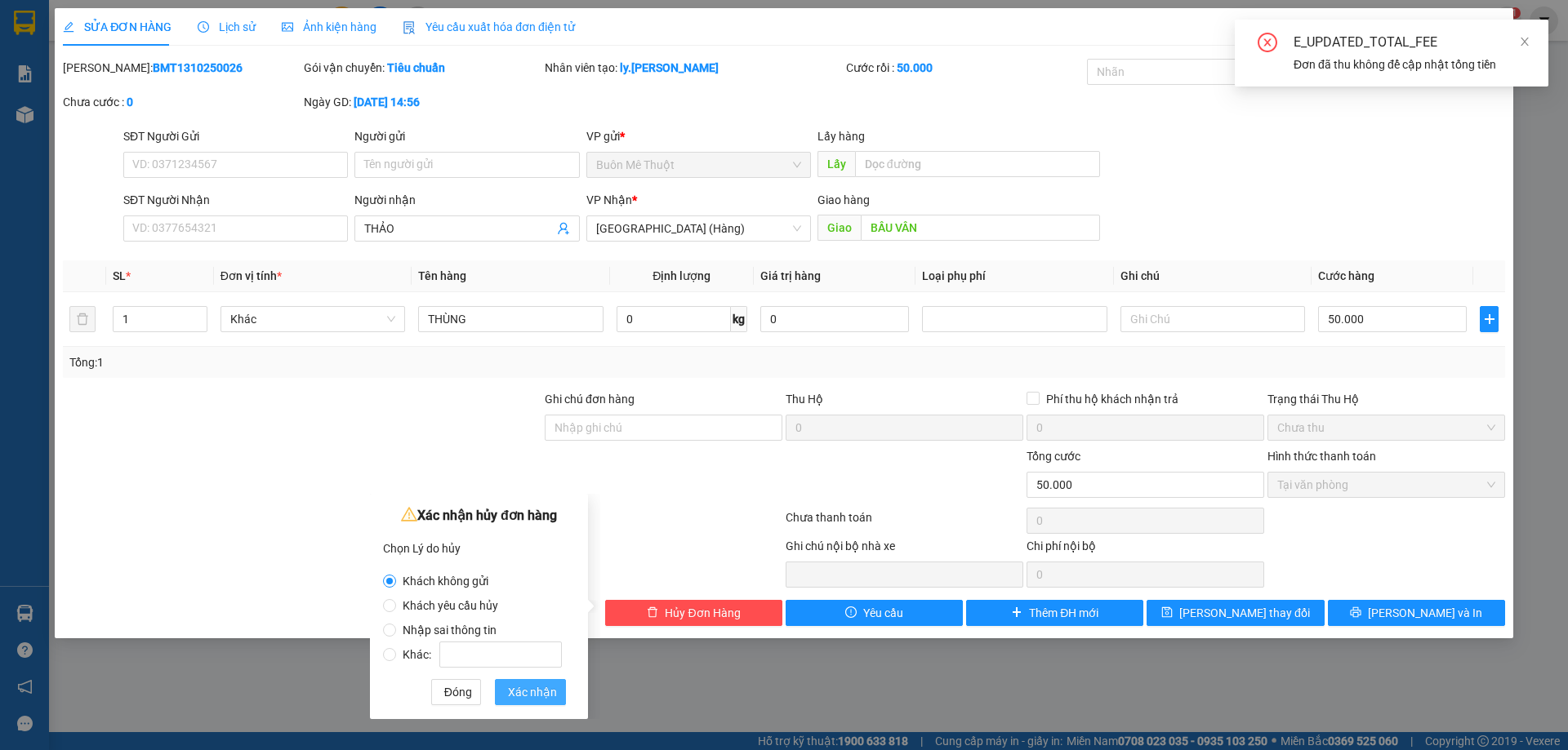
click at [532, 692] on span "Xác nhận" at bounding box center [532, 692] width 49 height 18
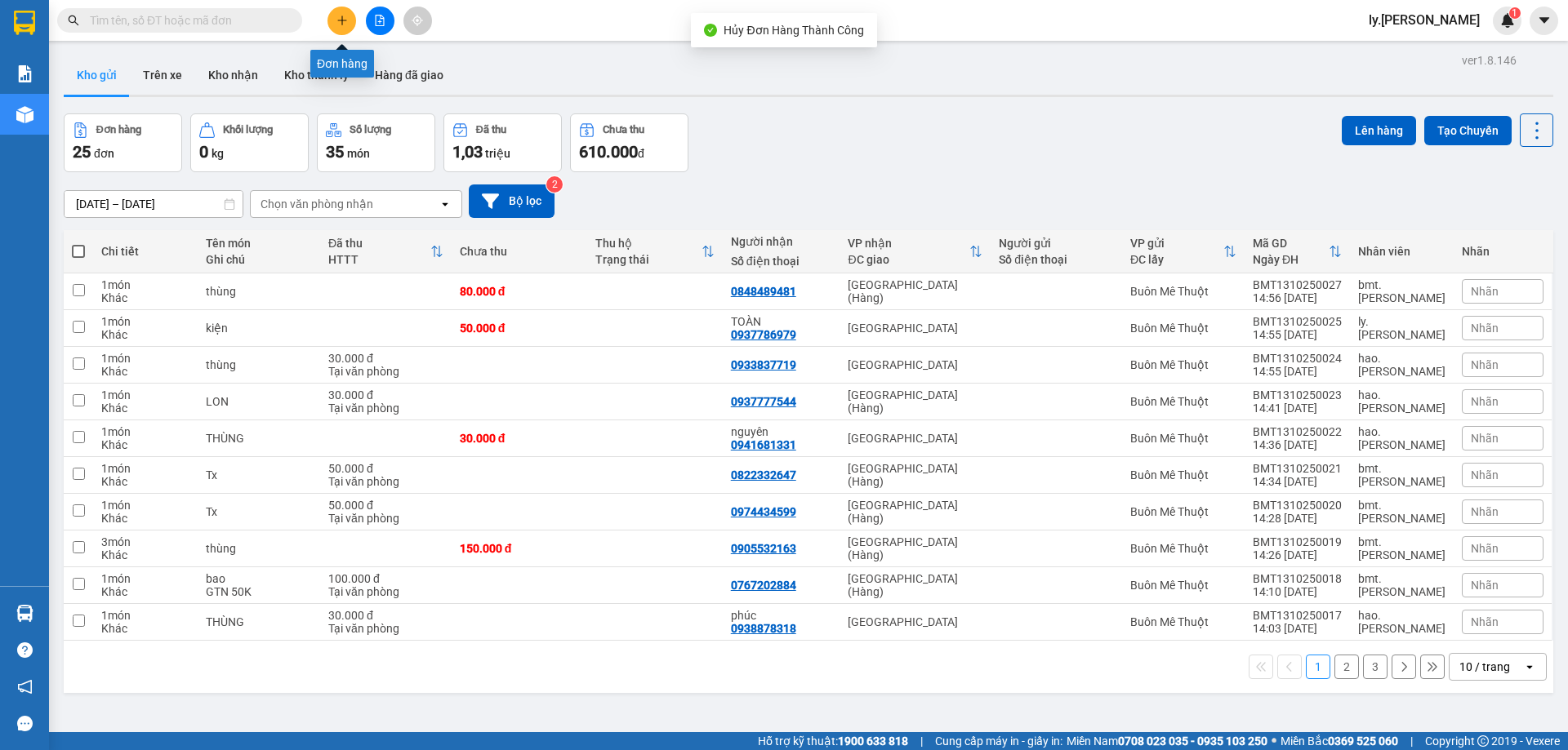
click at [335, 25] on button at bounding box center [341, 20] width 28 height 28
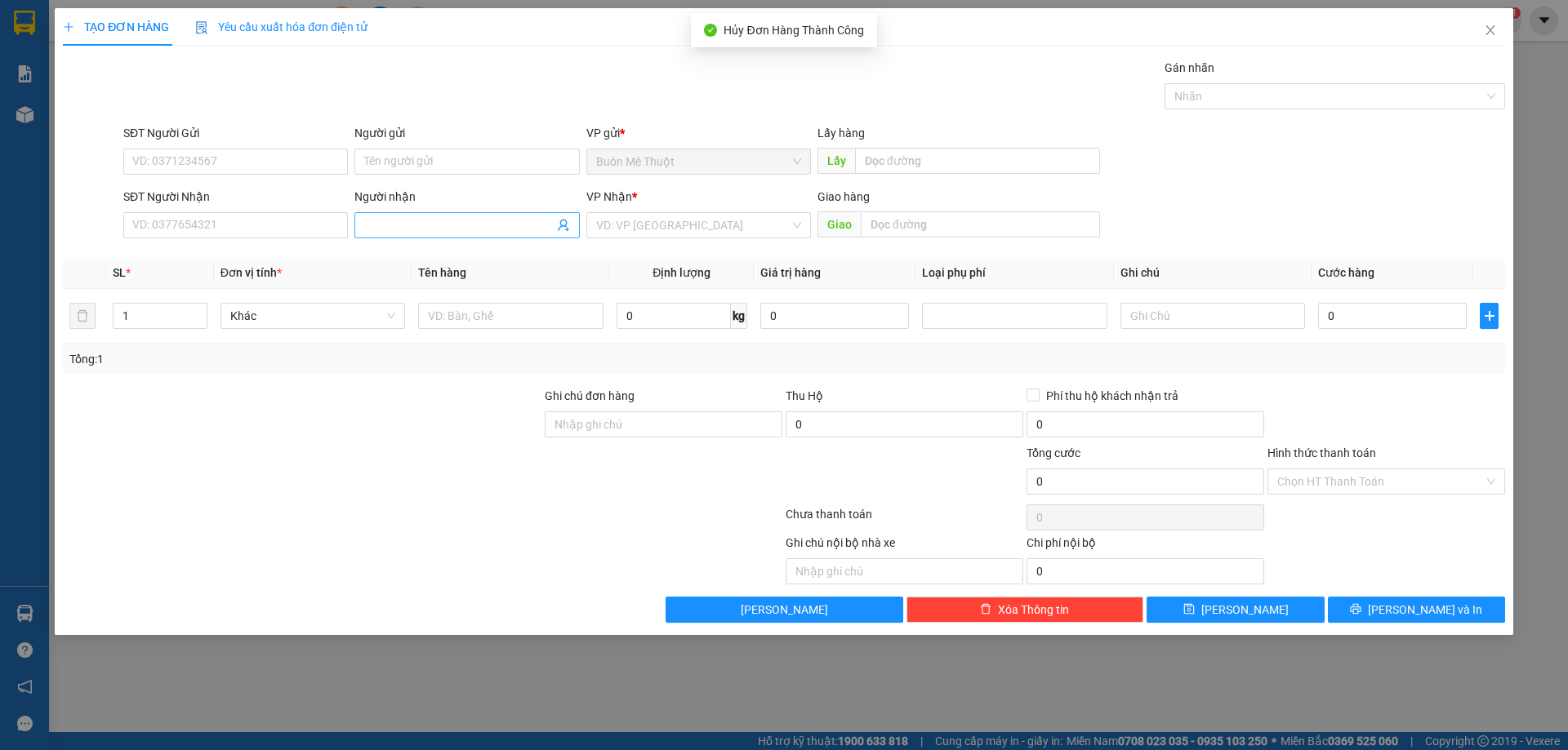
click at [451, 229] on input "Người nhận" at bounding box center [458, 226] width 188 height 18
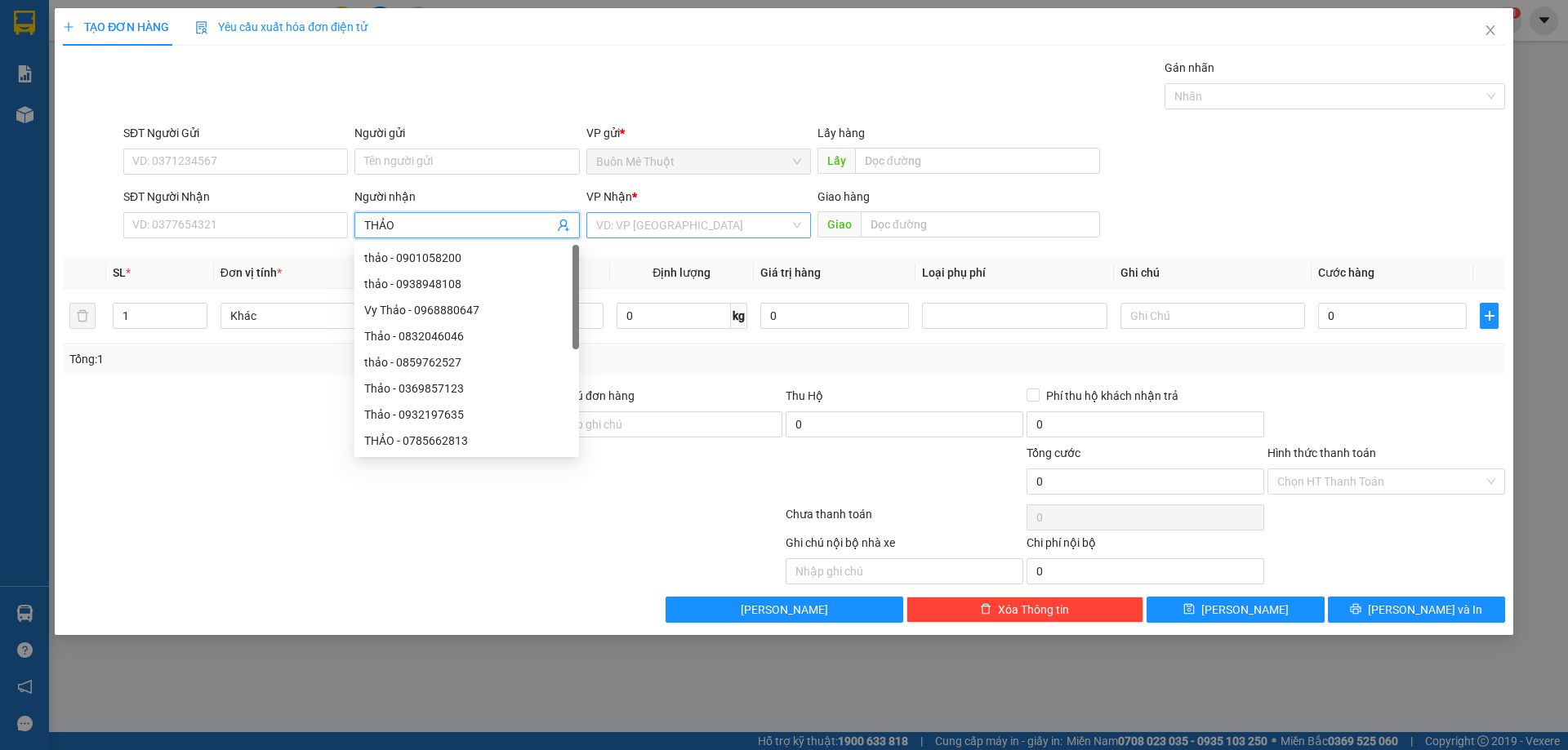
type input "THẢO"
click at [760, 220] on input "search" at bounding box center [693, 225] width 194 height 25
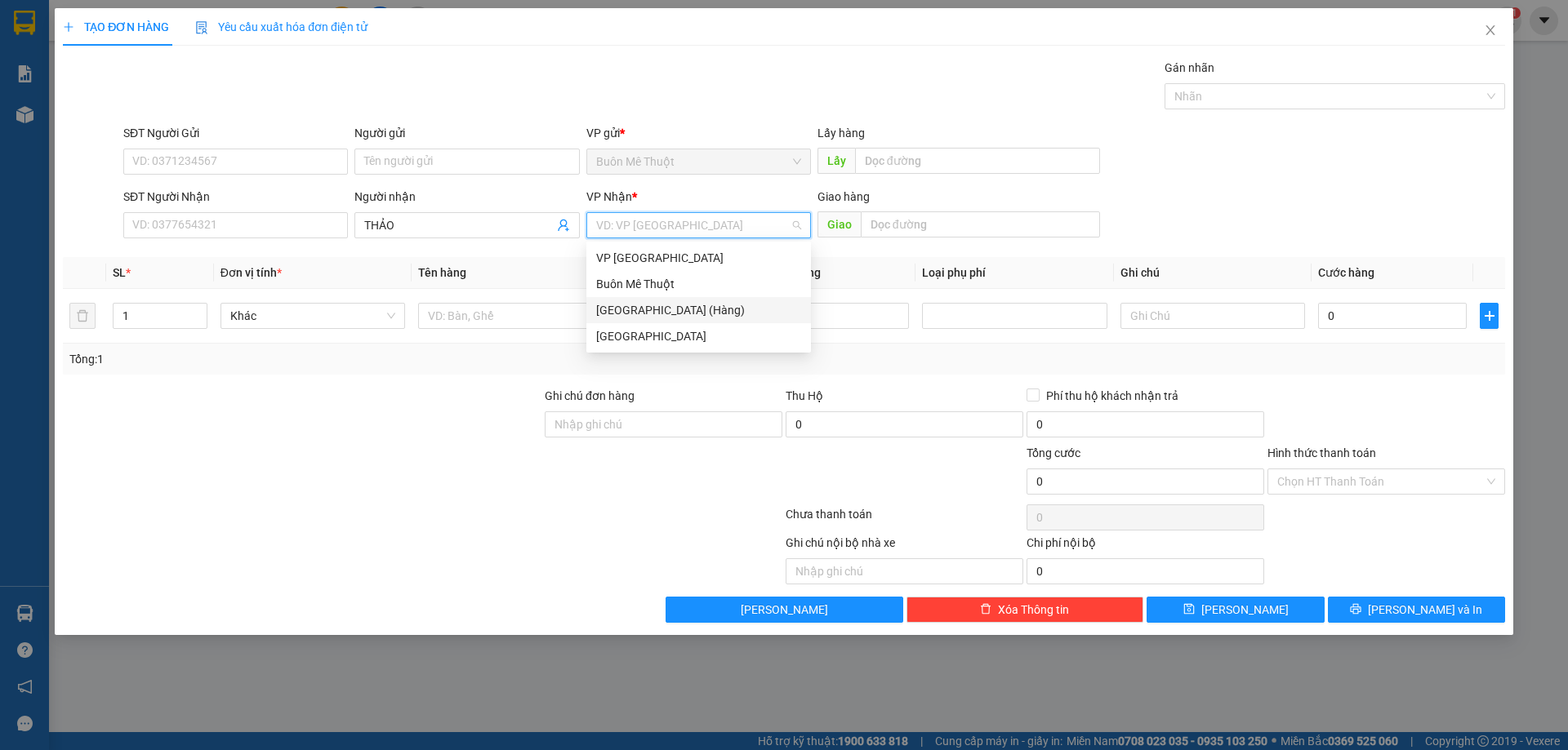
click at [643, 307] on div "[GEOGRAPHIC_DATA] (Hàng)" at bounding box center [699, 310] width 205 height 18
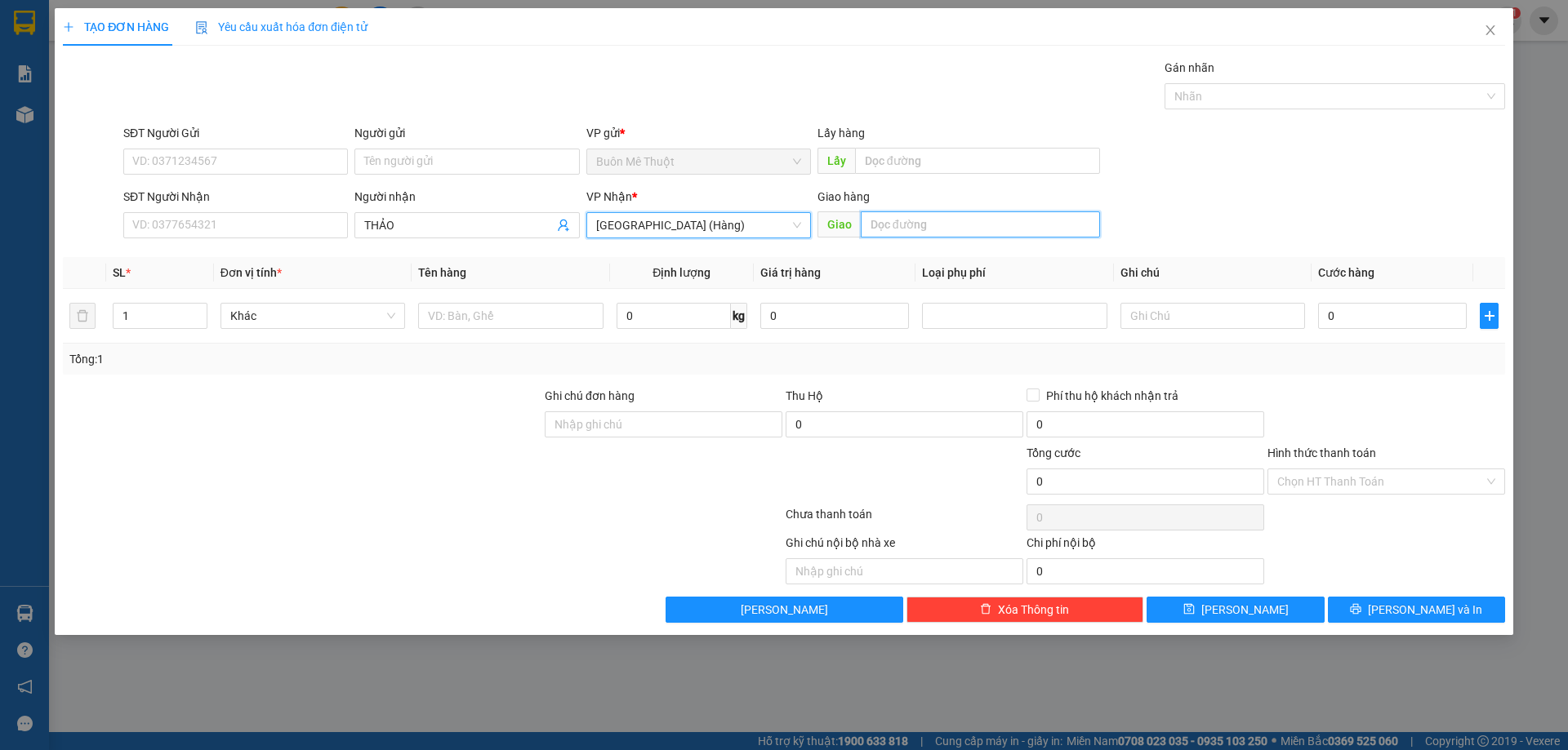
click at [981, 221] on input "text" at bounding box center [981, 224] width 240 height 27
type input "BẦU VÂN"
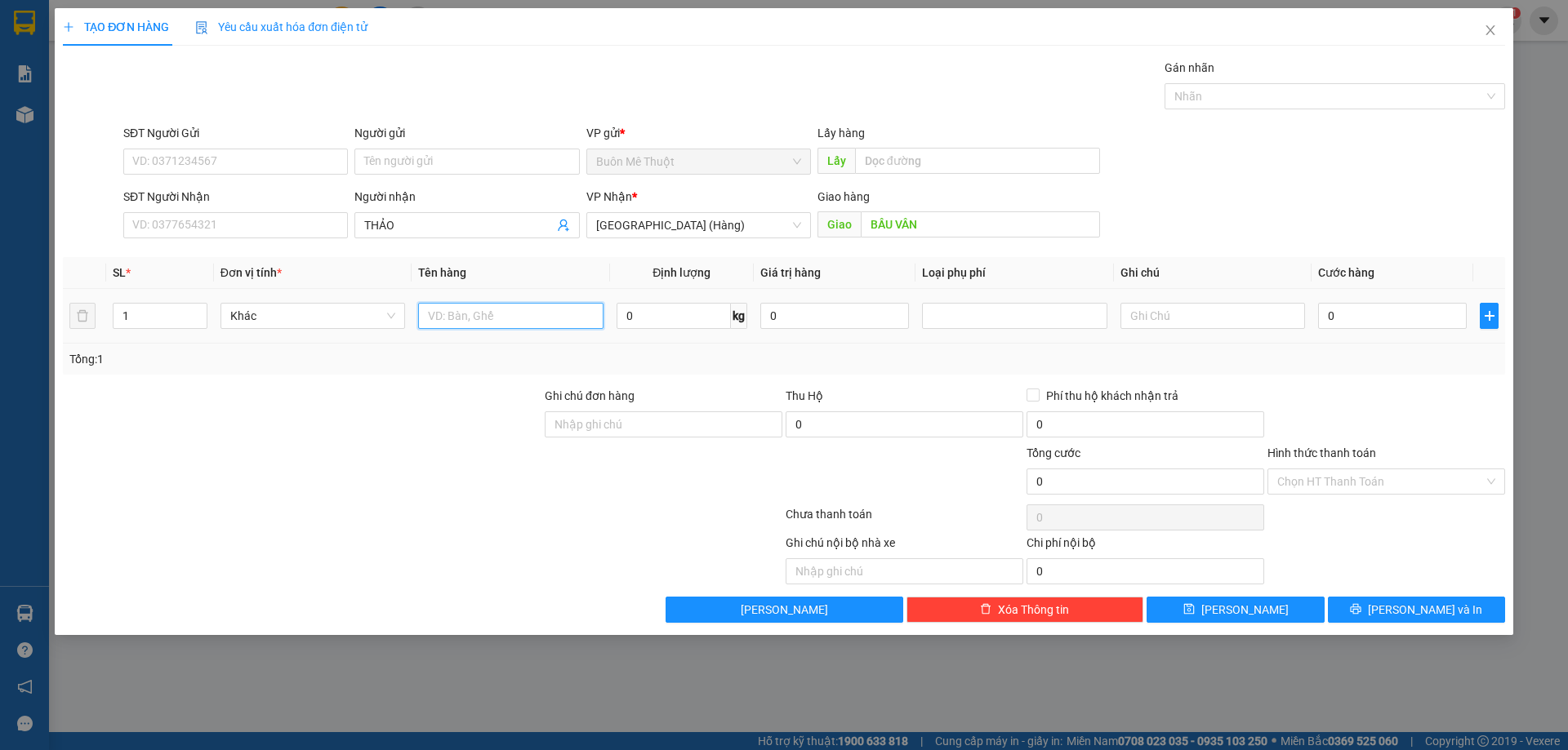
drag, startPoint x: 521, startPoint y: 316, endPoint x: 519, endPoint y: 308, distance: 8.2
click at [519, 308] on input "text" at bounding box center [510, 316] width 185 height 27
type input "THÙNG"
click at [1431, 315] on input "0" at bounding box center [1392, 316] width 148 height 27
type input "5"
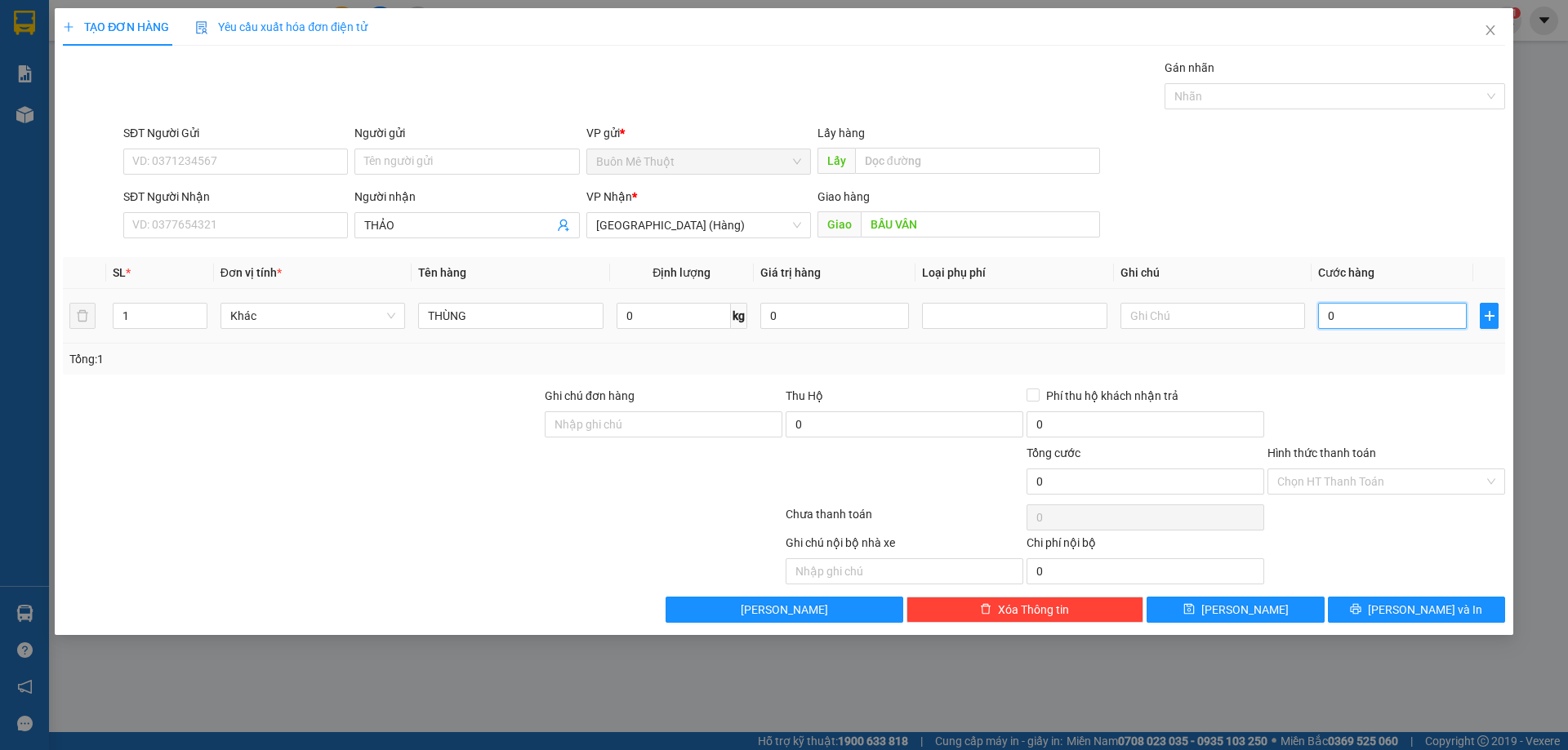
type input "5"
type input "50"
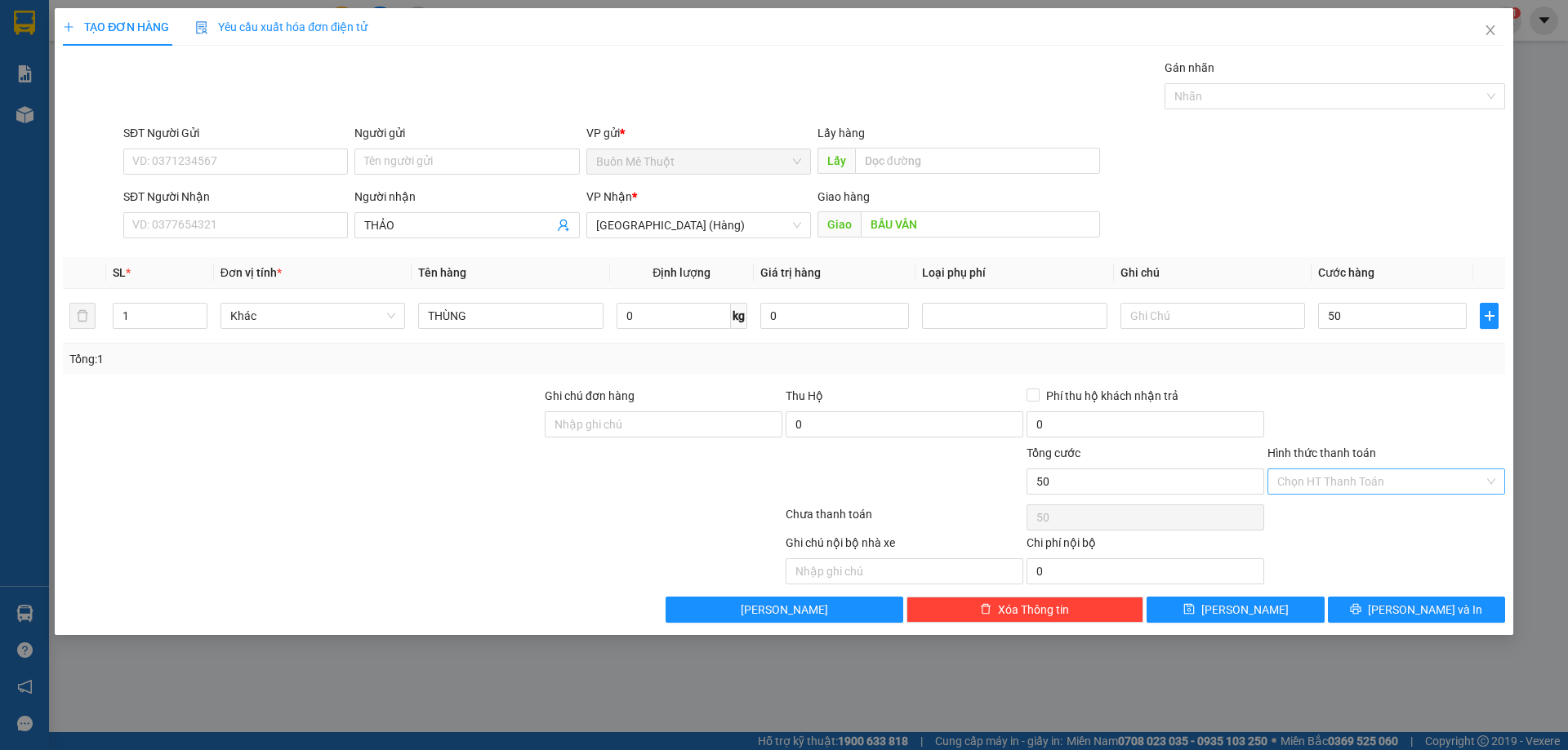
type input "50.000"
click at [1318, 493] on input "Hình thức thanh toán" at bounding box center [1380, 481] width 207 height 25
click at [1320, 514] on div "Tại văn phòng" at bounding box center [1386, 515] width 218 height 18
type input "0"
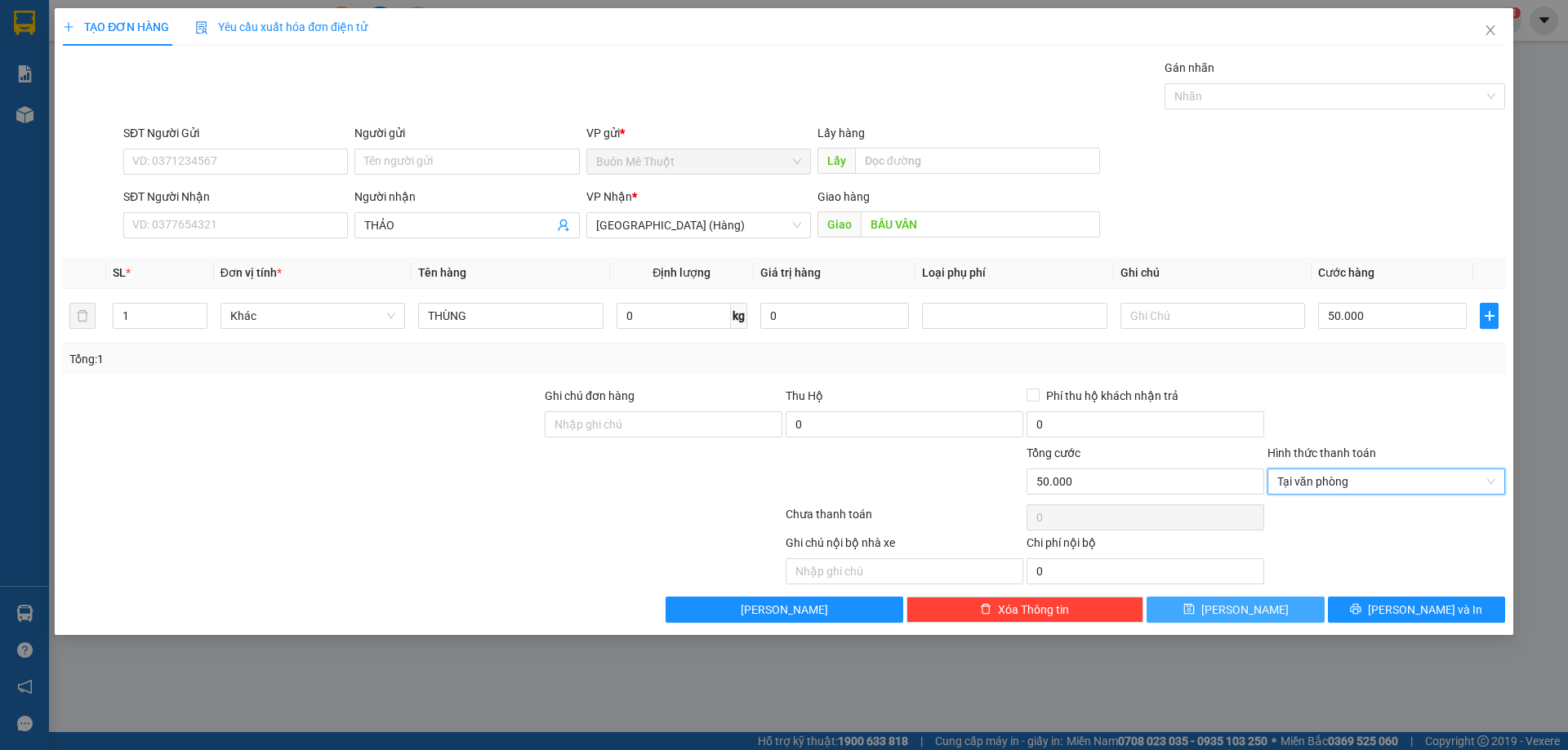
click at [1260, 611] on button "[PERSON_NAME]" at bounding box center [1235, 610] width 177 height 27
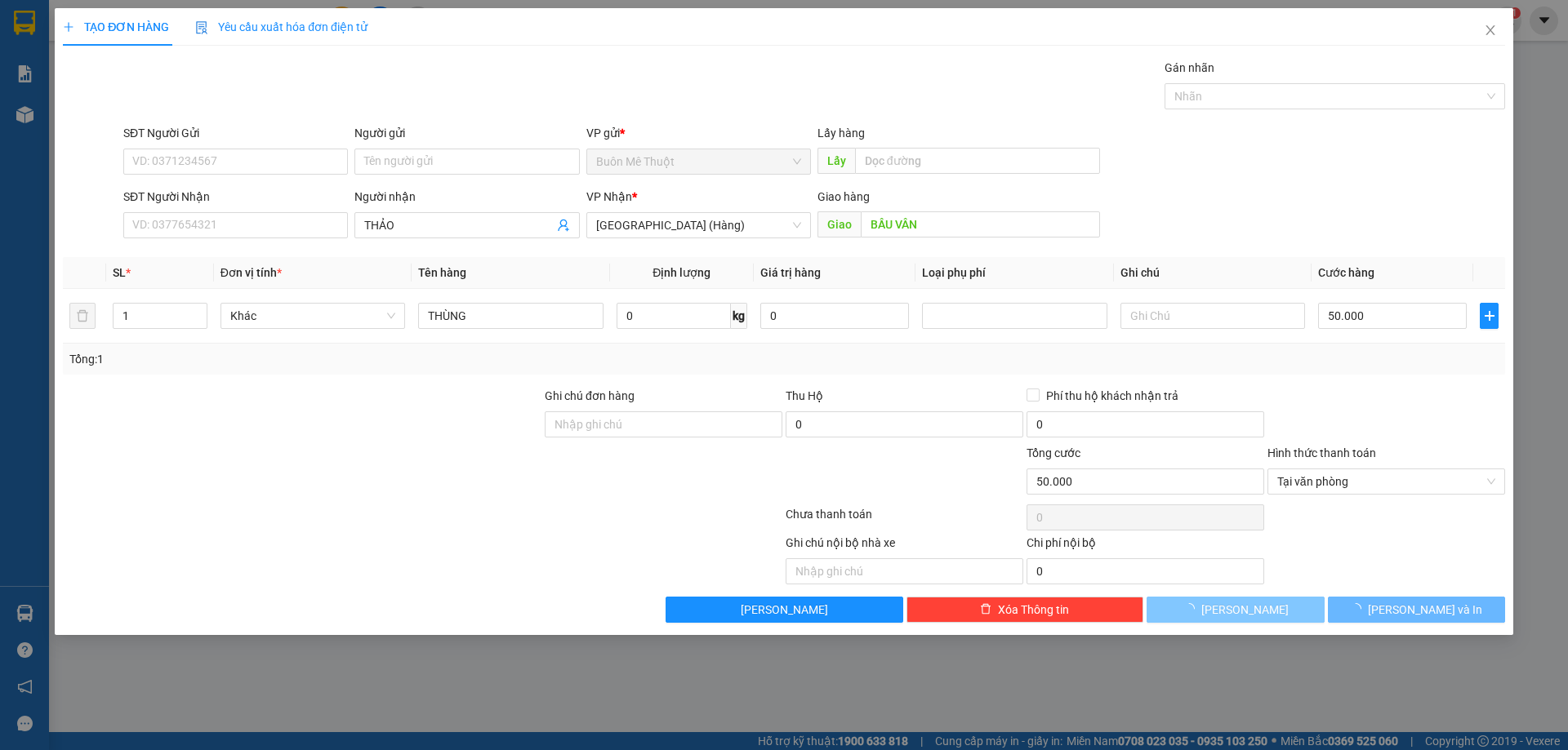
type input "0"
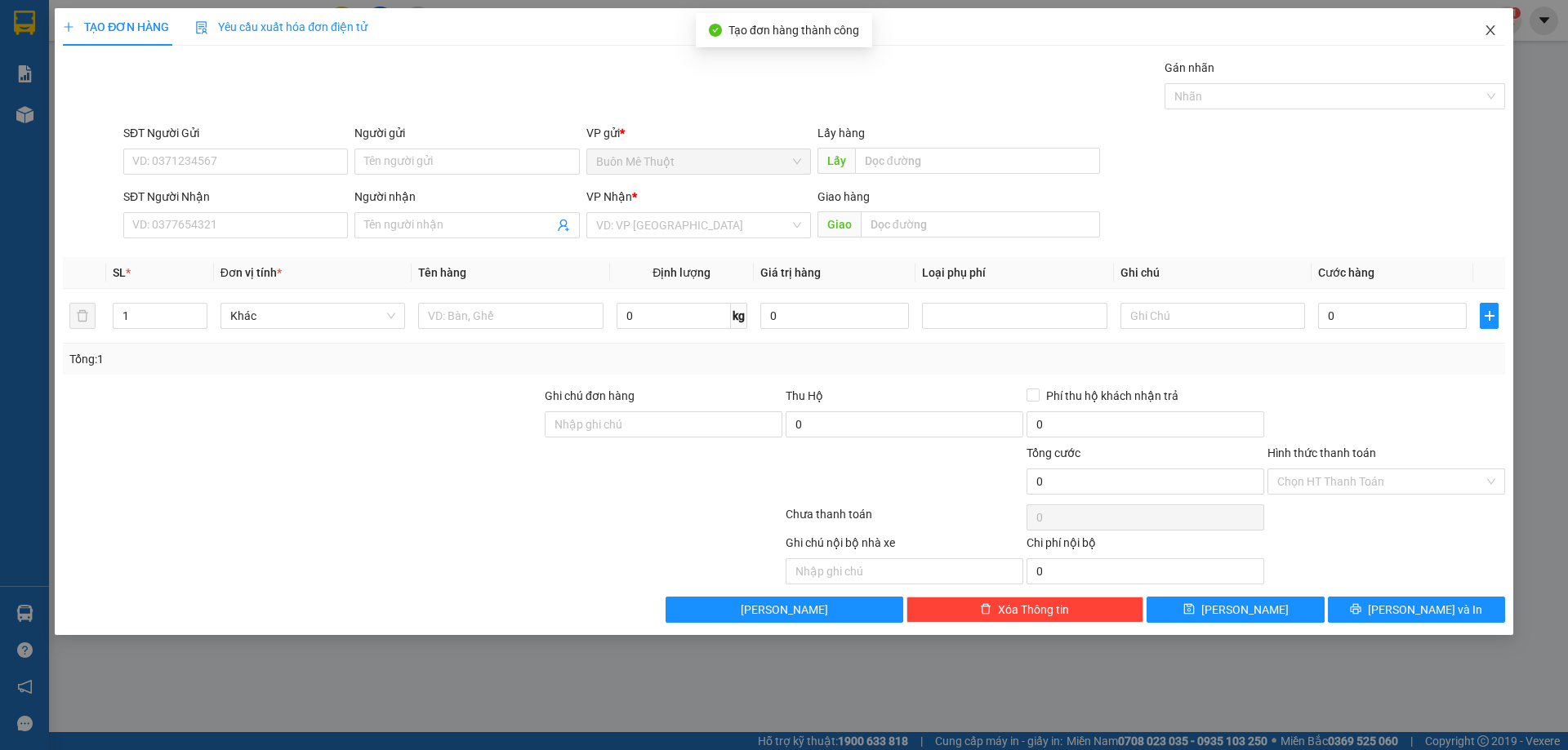
click at [1489, 29] on icon "close" at bounding box center [1490, 30] width 9 height 10
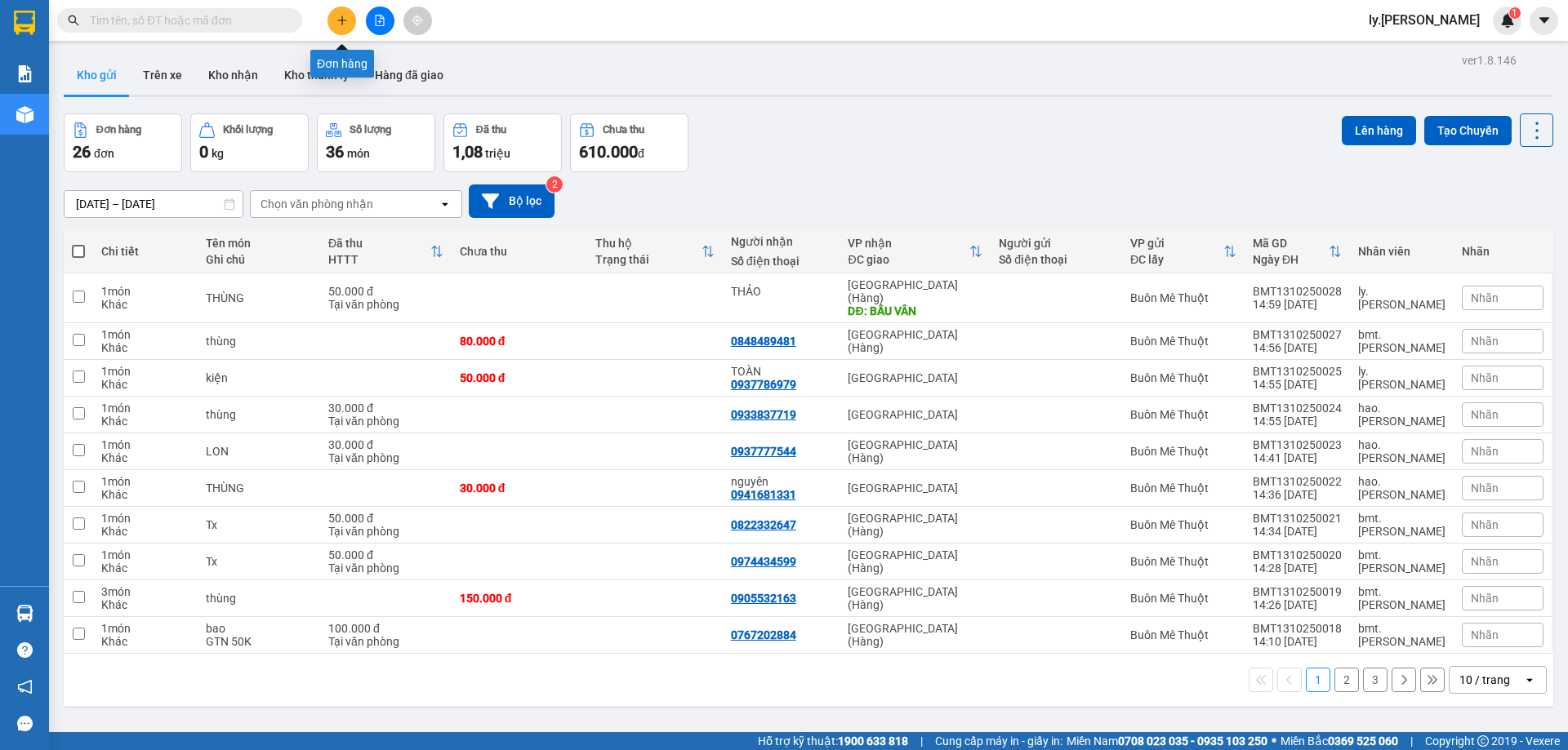
click at [346, 20] on icon "plus" at bounding box center [342, 19] width 9 height 1
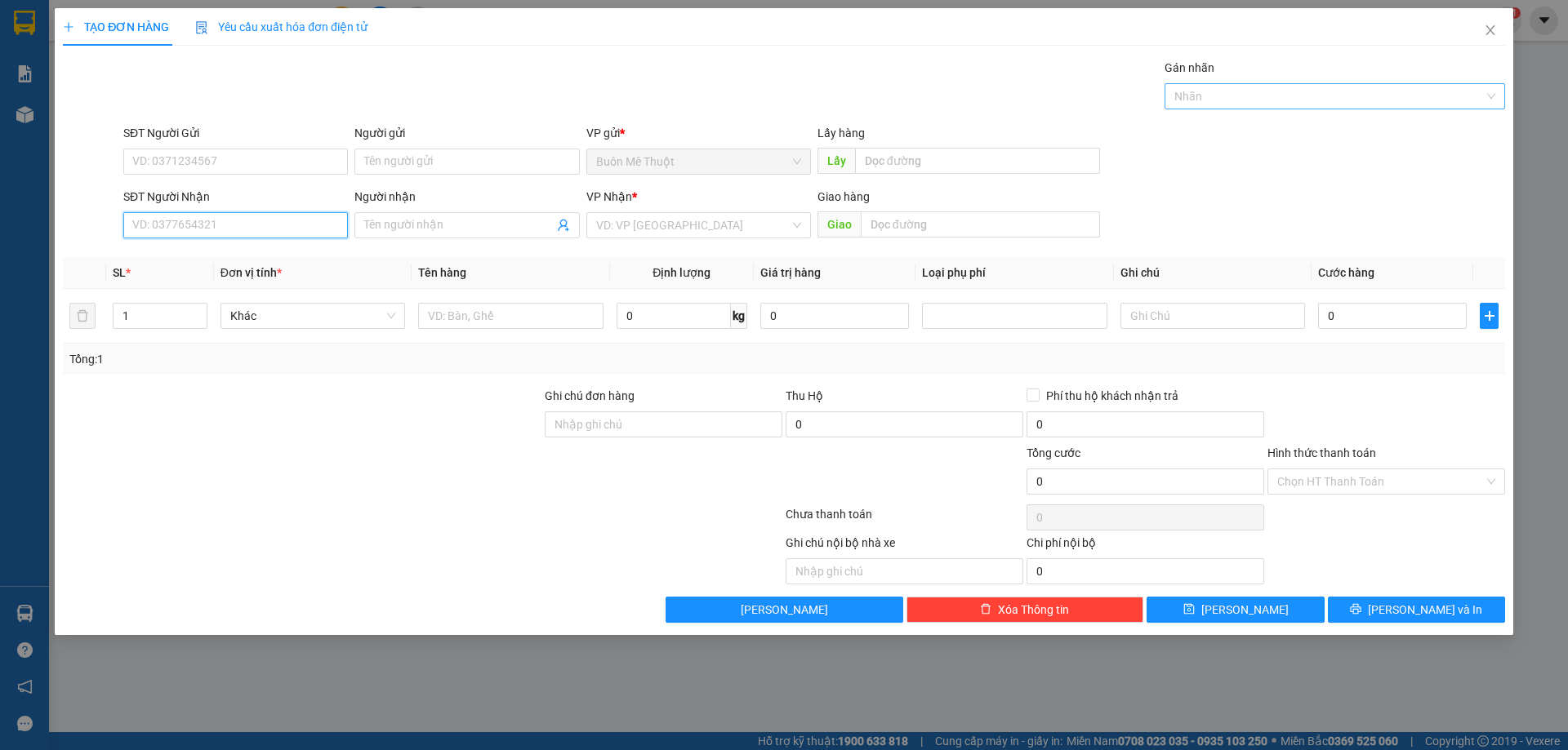
drag, startPoint x: 164, startPoint y: 231, endPoint x: 1322, endPoint y: 94, distance: 1166.1
click at [164, 230] on input "SĐT Người Nhận" at bounding box center [236, 225] width 225 height 27
click at [194, 261] on div "0934803032 - [PERSON_NAME]" at bounding box center [236, 258] width 205 height 18
type input "0934803032"
type input "[PERSON_NAME]"
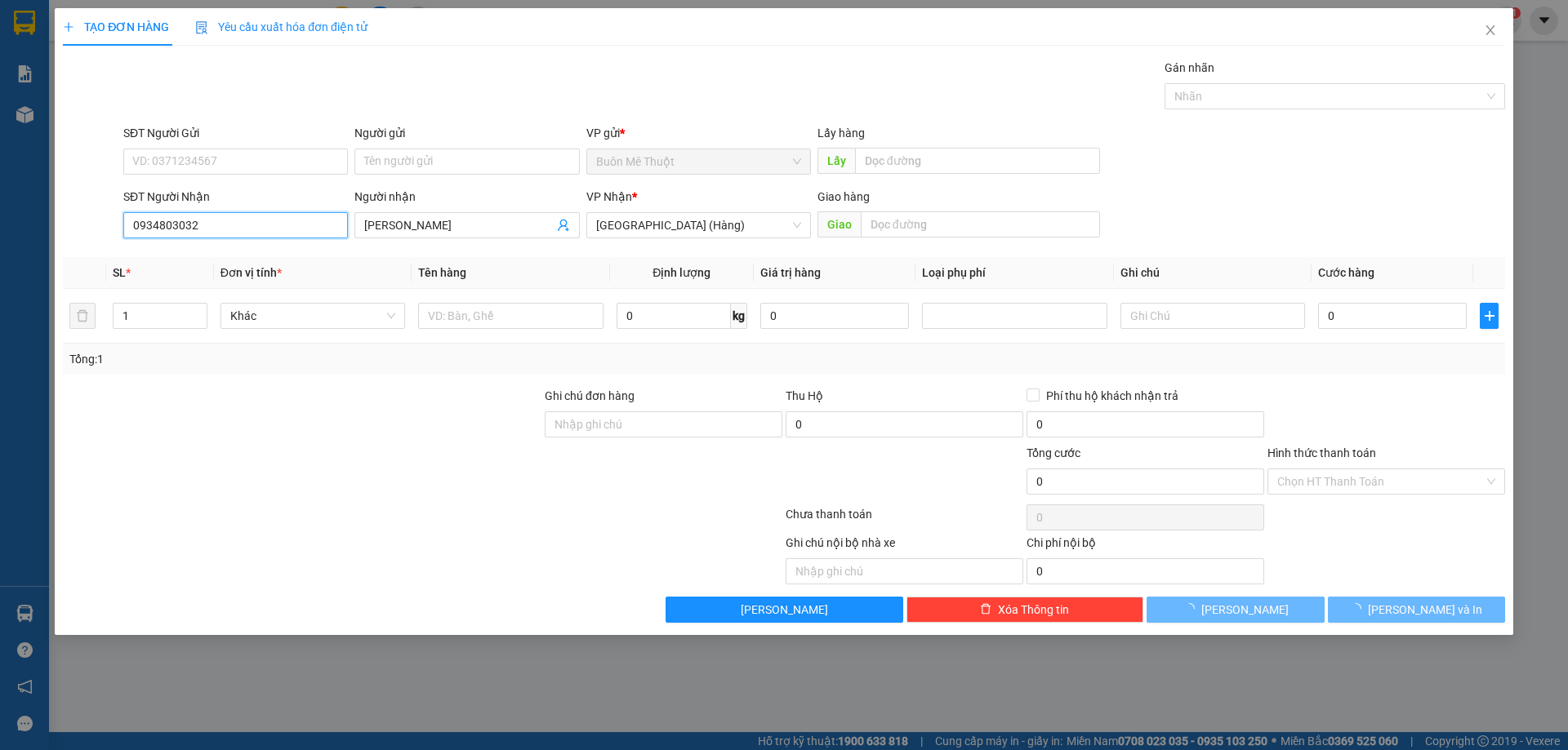
type input "50.000"
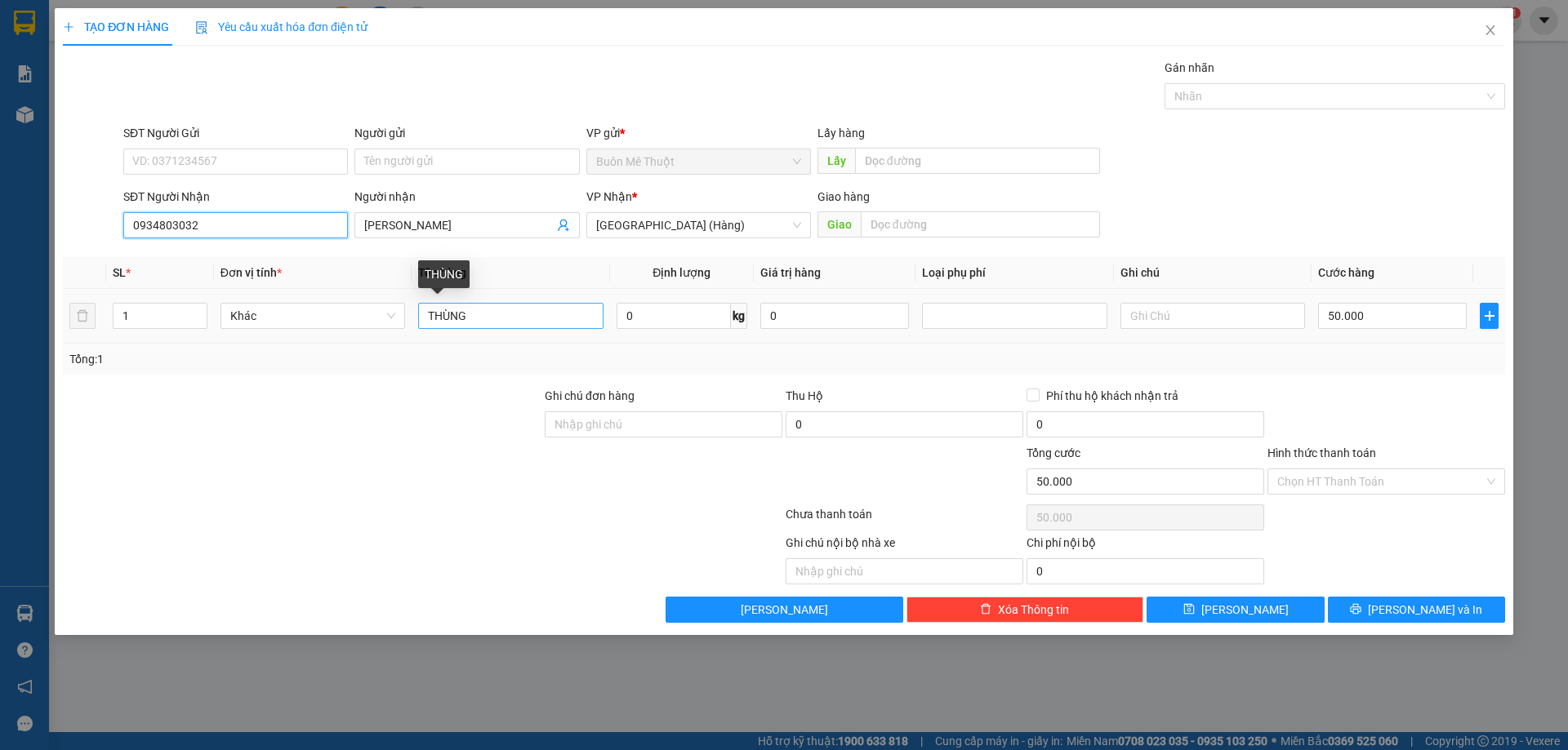
type input "0934803032"
click at [515, 309] on input "THÙNG" at bounding box center [510, 316] width 185 height 27
type input "kn"
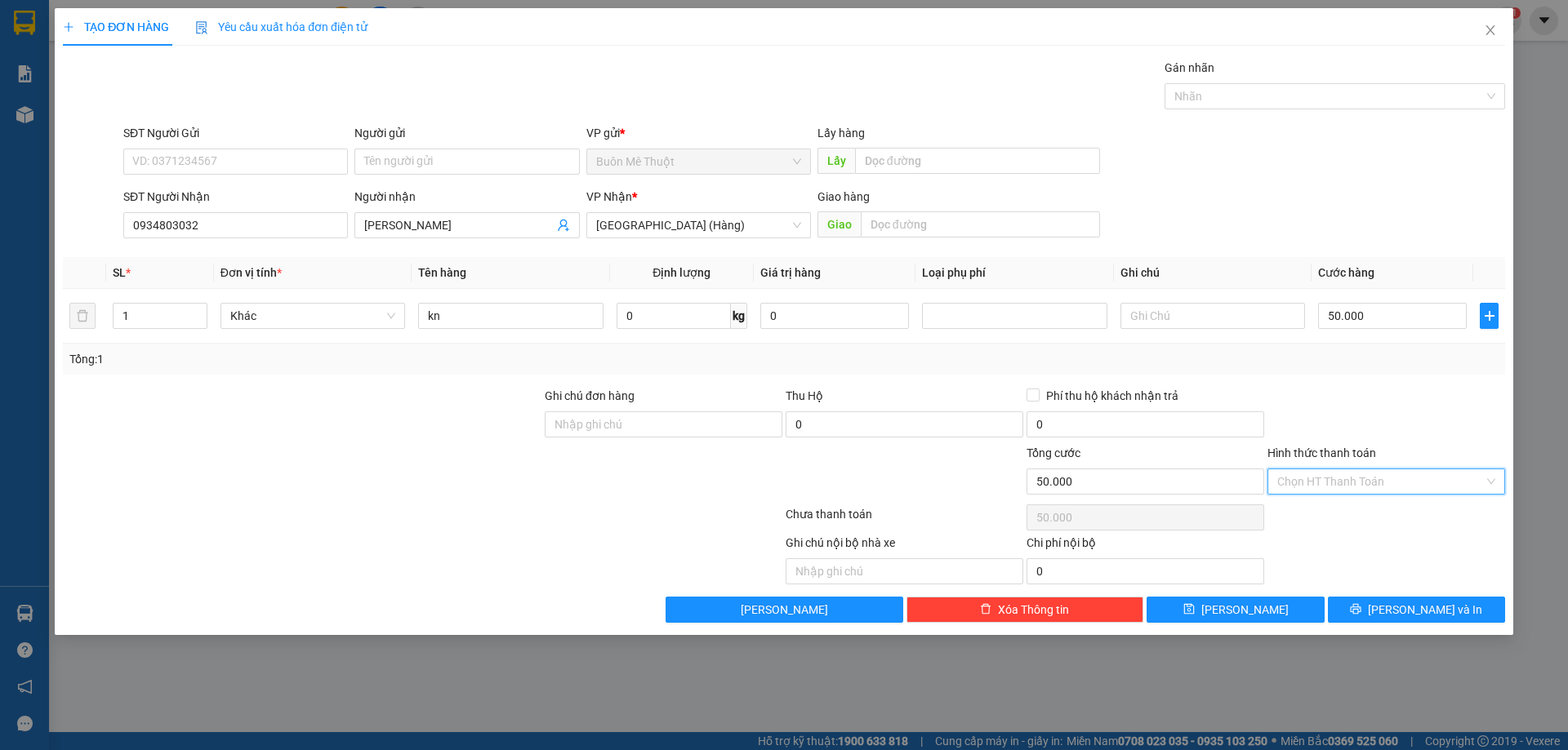
click at [1352, 487] on input "Hình thức thanh toán" at bounding box center [1380, 481] width 207 height 25
click at [1318, 512] on div "Tại văn phòng" at bounding box center [1386, 515] width 218 height 18
type input "0"
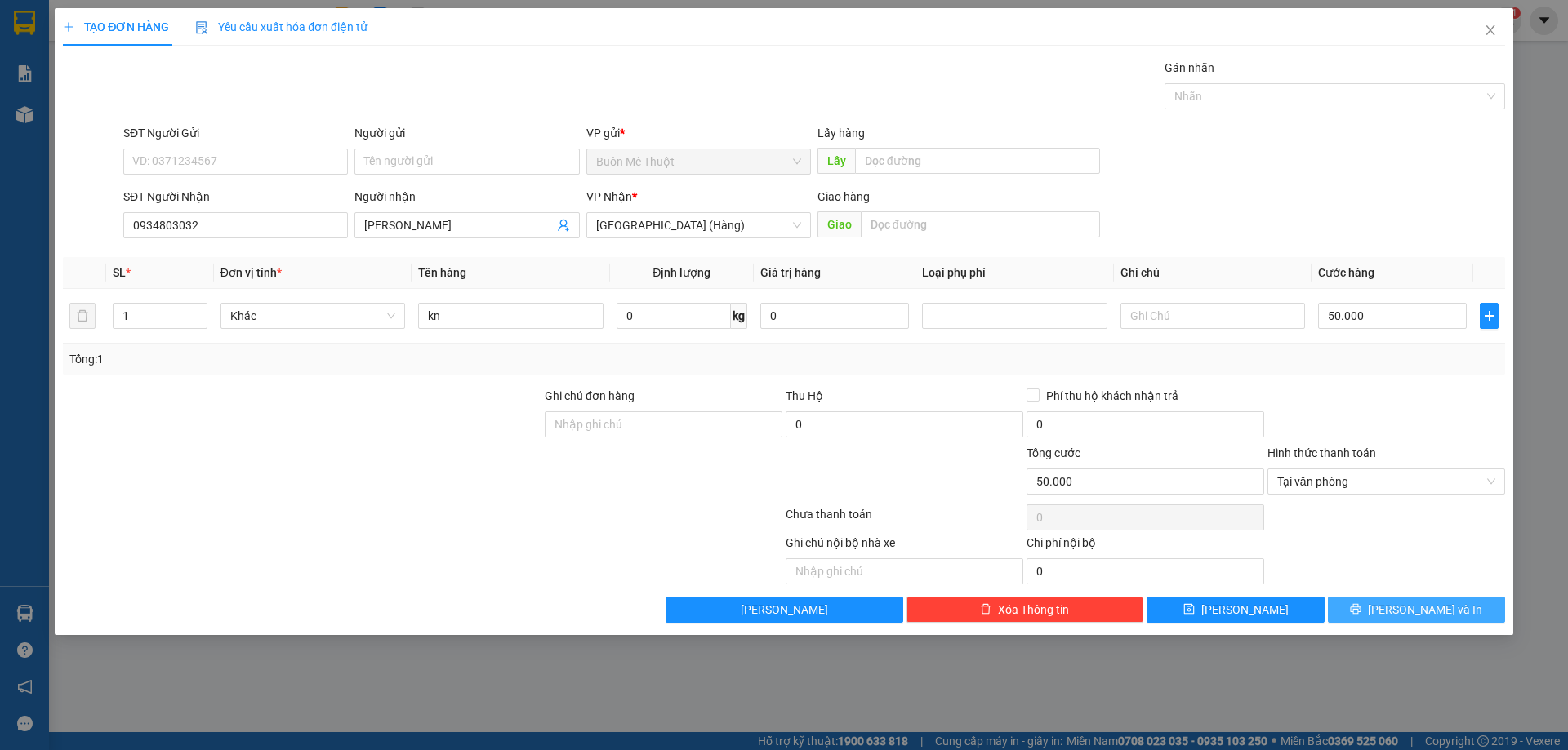
click at [1431, 617] on span "[PERSON_NAME] và In" at bounding box center [1424, 610] width 114 height 18
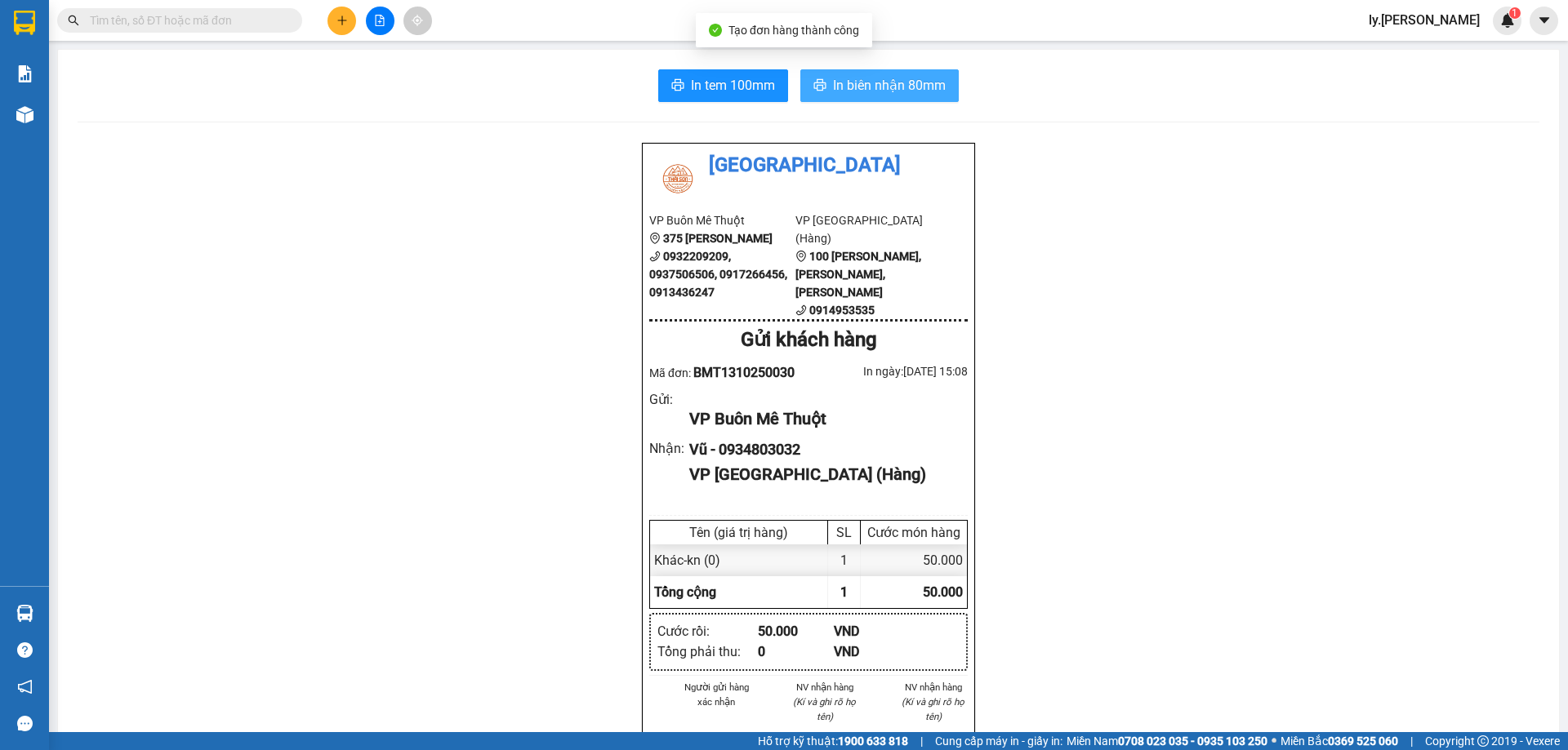
click at [893, 83] on span "In biên nhận 80mm" at bounding box center [889, 85] width 113 height 20
